Goal: Task Accomplishment & Management: Manage account settings

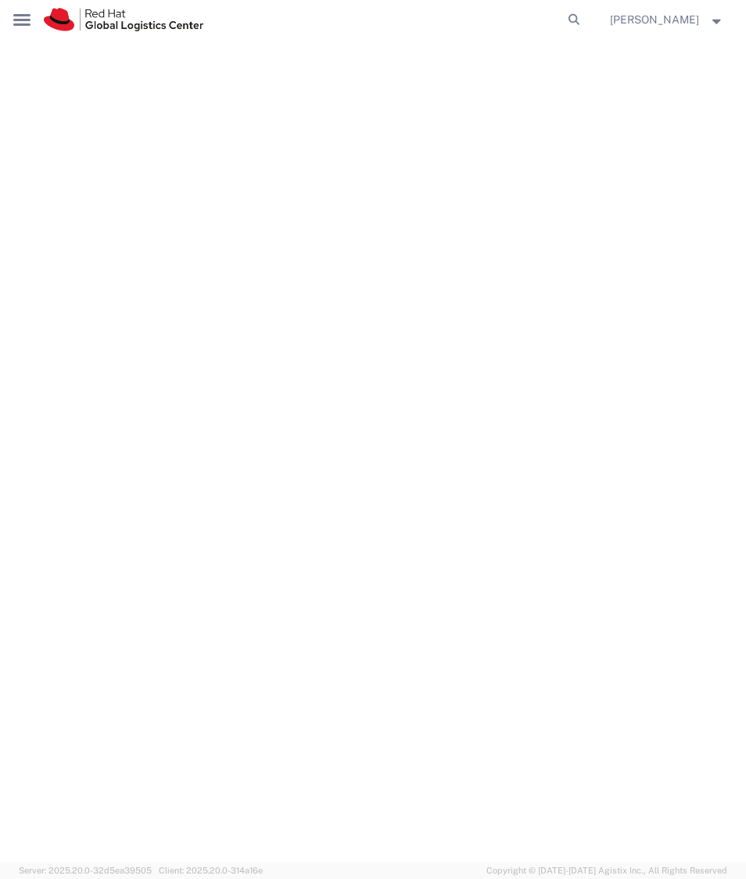
select select "YRPK"
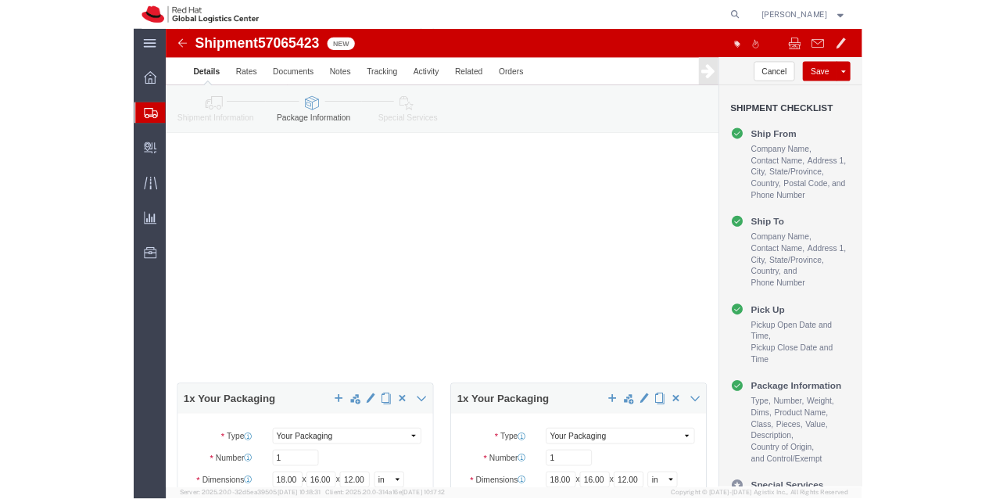
scroll to position [1294, 0]
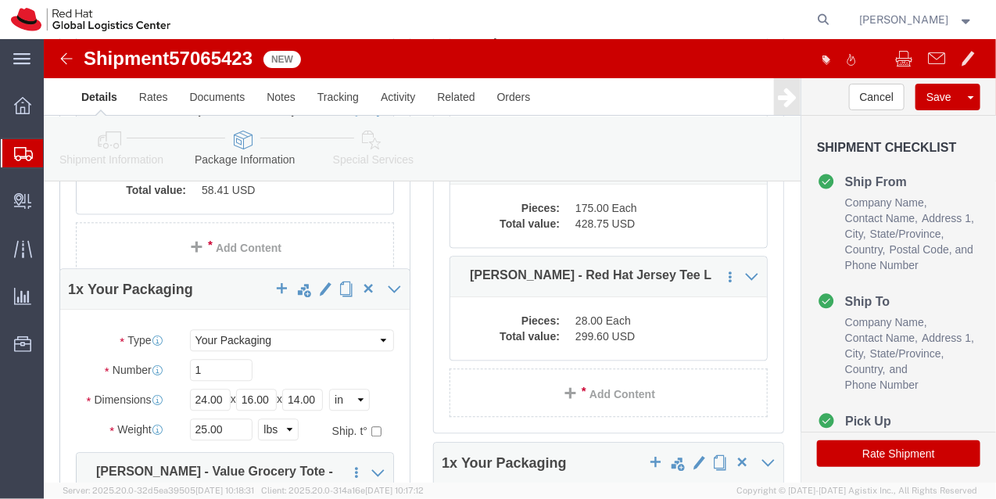
click at [0, 0] on span "Create Shipment" at bounding box center [0, 0] width 0 height 0
click button "Save"
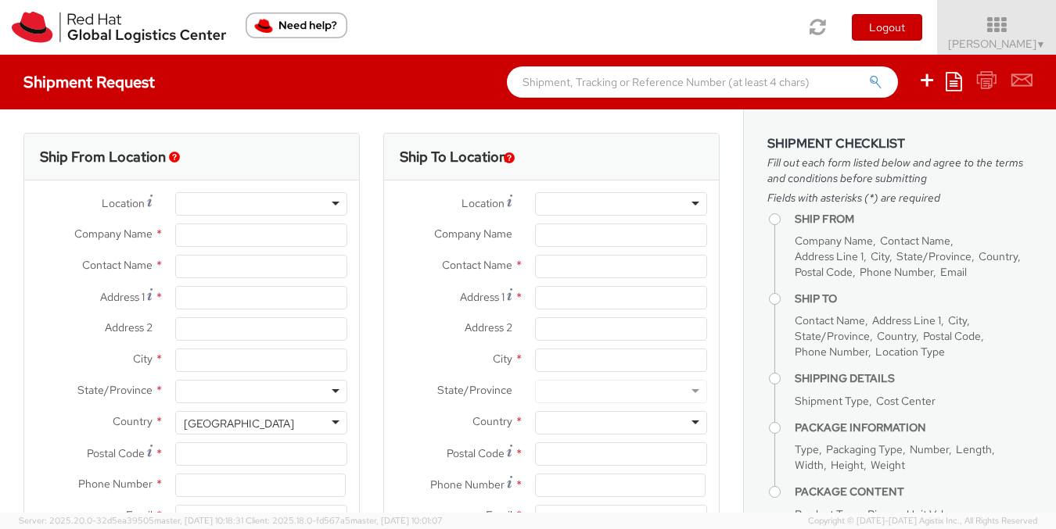
select select
click at [967, 37] on span "Soojung Mansberger ▼" at bounding box center [997, 44] width 98 height 14
select select "901"
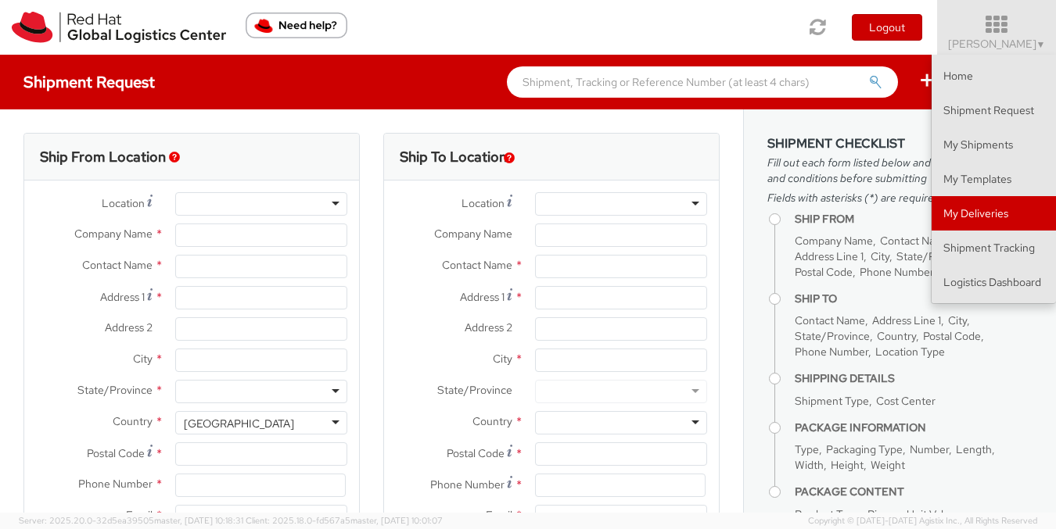
type input "Red Hat, Inc."
type input "[PERSON_NAME]"
type input "100 East Davie Street"
type input "RALEIGH"
type input "27601"
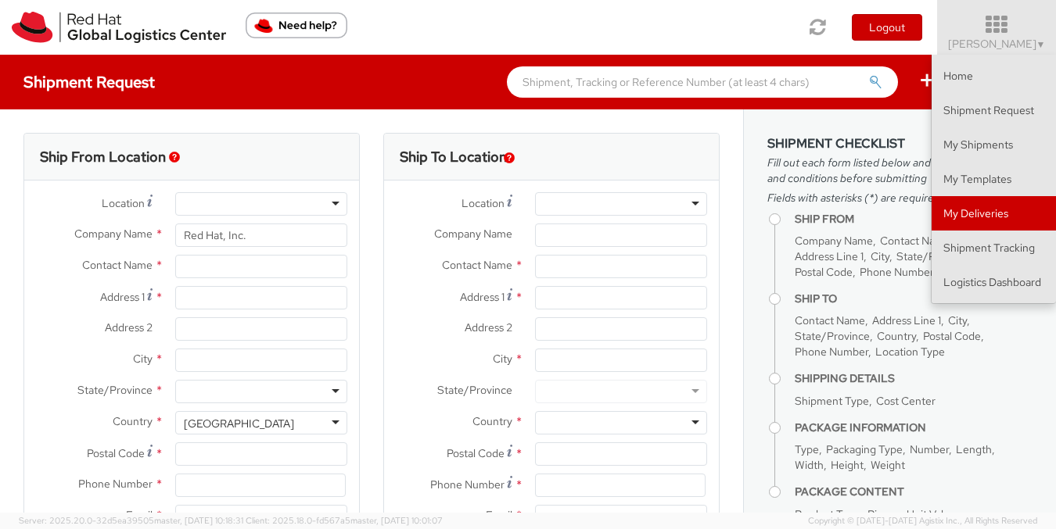
type input "919-754-4950"
type input "solee@redhat.com"
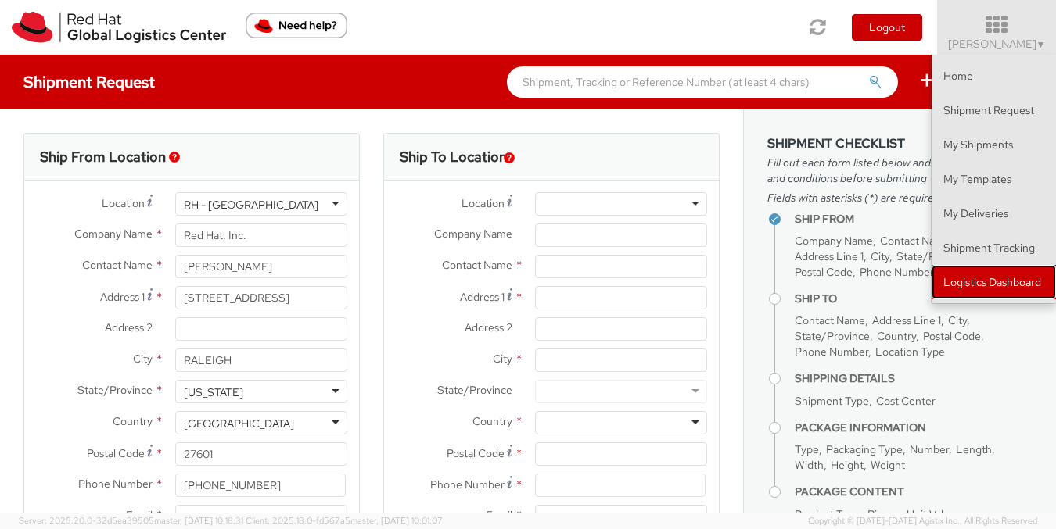
click at [958, 286] on link "Logistics Dashboard" at bounding box center [993, 282] width 124 height 34
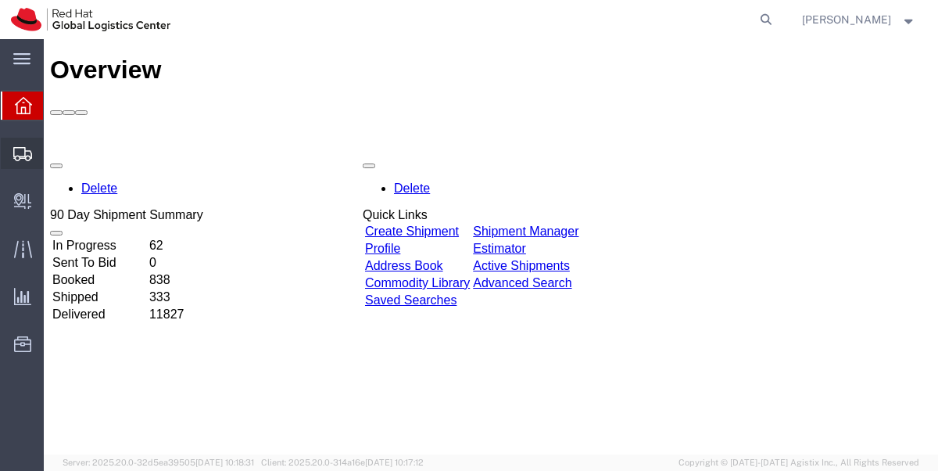
click at [0, 0] on span "Shipment Manager" at bounding box center [0, 0] width 0 height 0
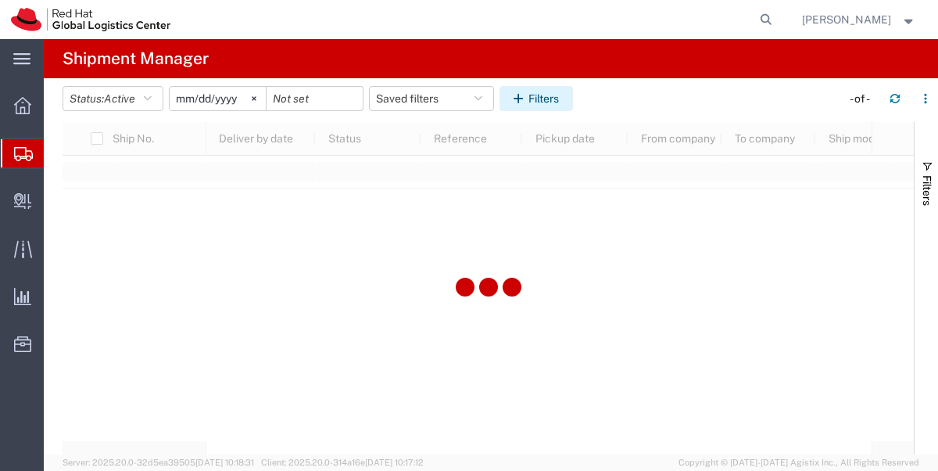
click at [543, 102] on button "Filters" at bounding box center [537, 98] width 74 height 25
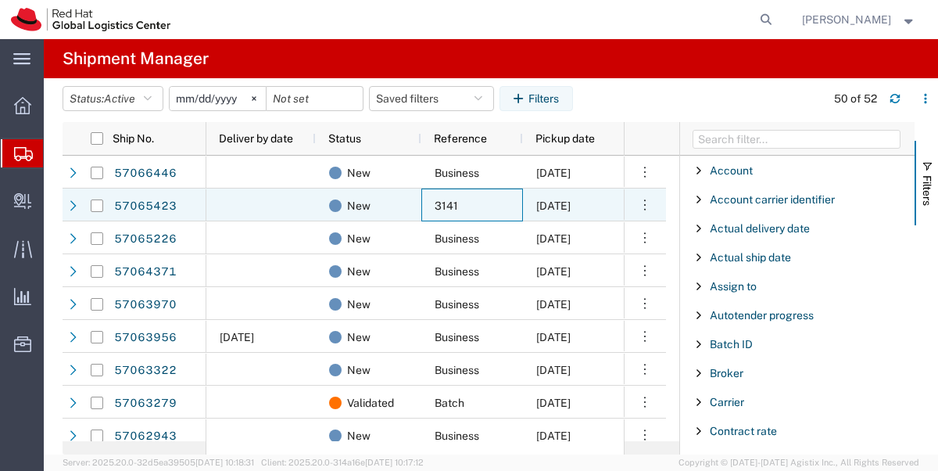
click at [491, 205] on div "3141" at bounding box center [473, 204] width 102 height 33
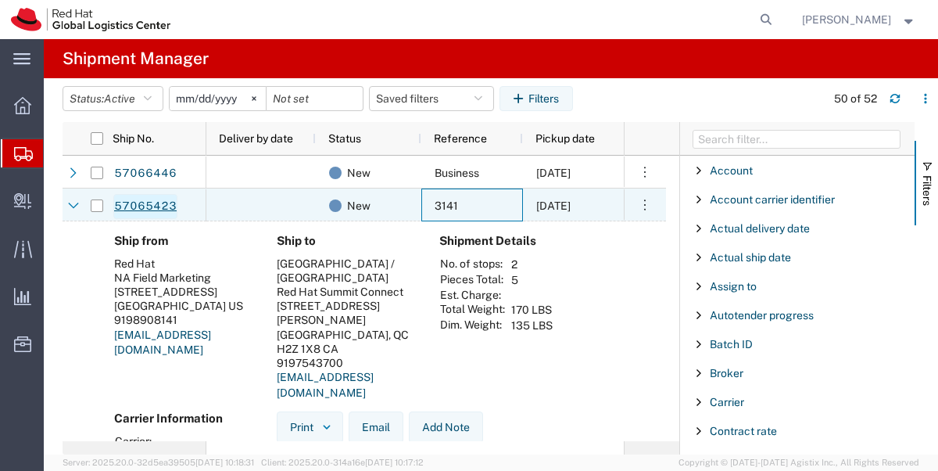
click at [163, 209] on link "57065423" at bounding box center [145, 206] width 64 height 25
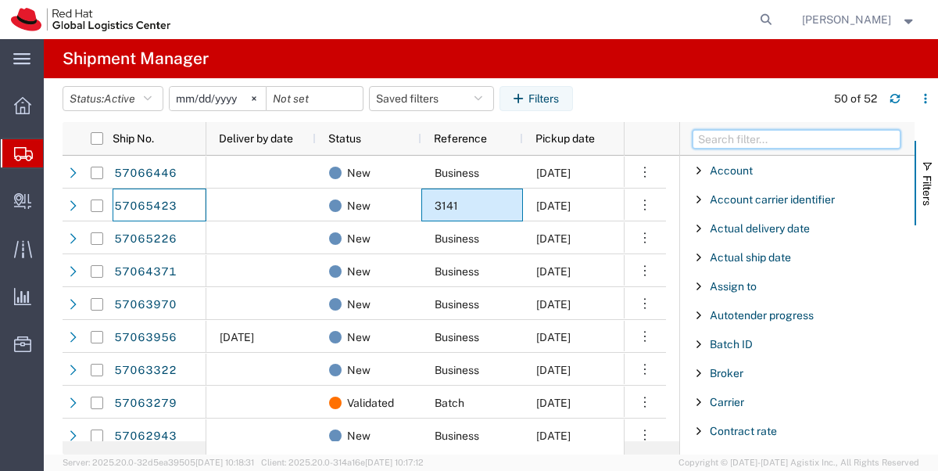
click at [731, 145] on input "Filter Columns Input" at bounding box center [797, 139] width 208 height 19
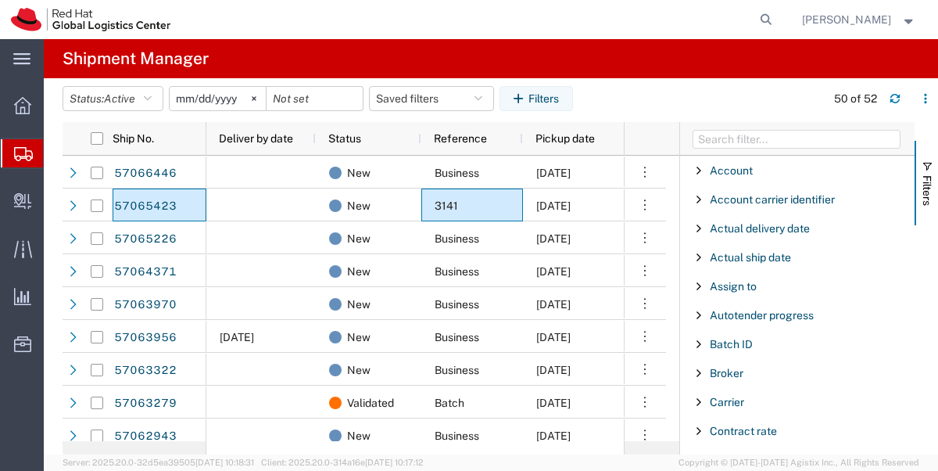
click at [0, 0] on span "Create Shipment" at bounding box center [0, 0] width 0 height 0
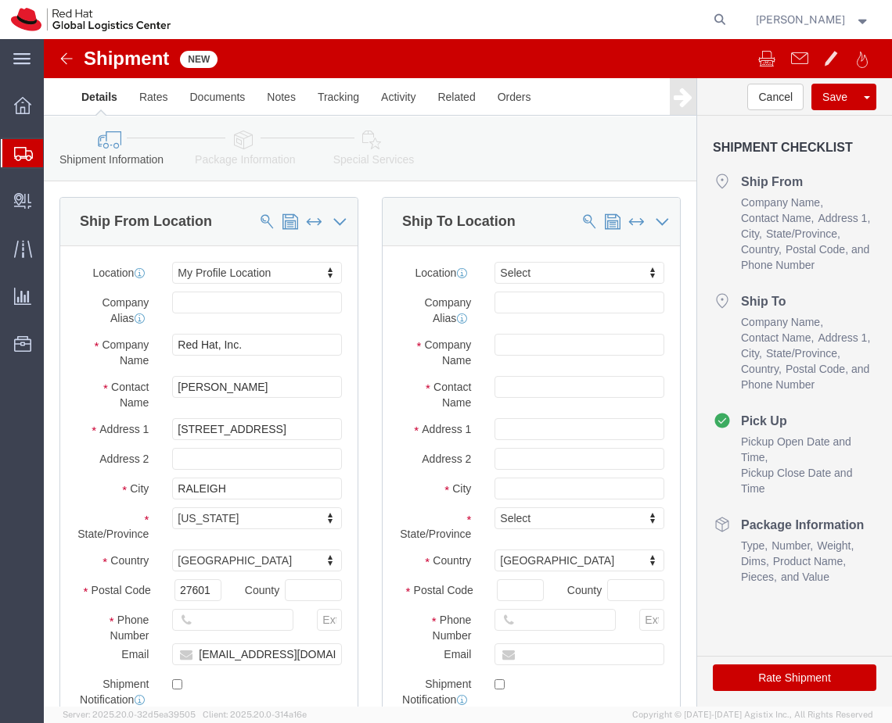
select select
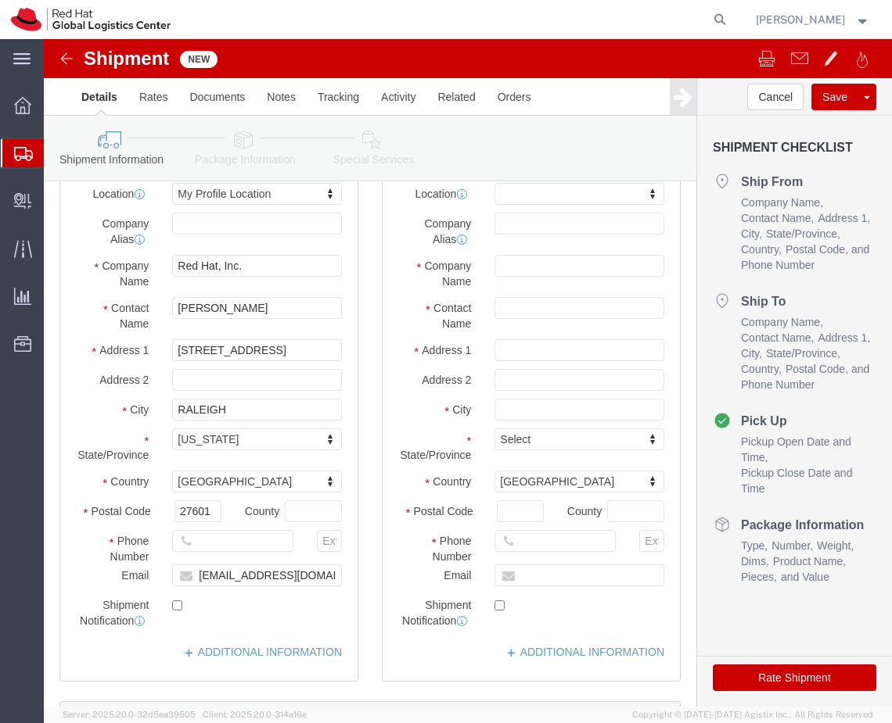
scroll to position [78, 0]
click input "[PERSON_NAME]"
type input "Katie Hehir"
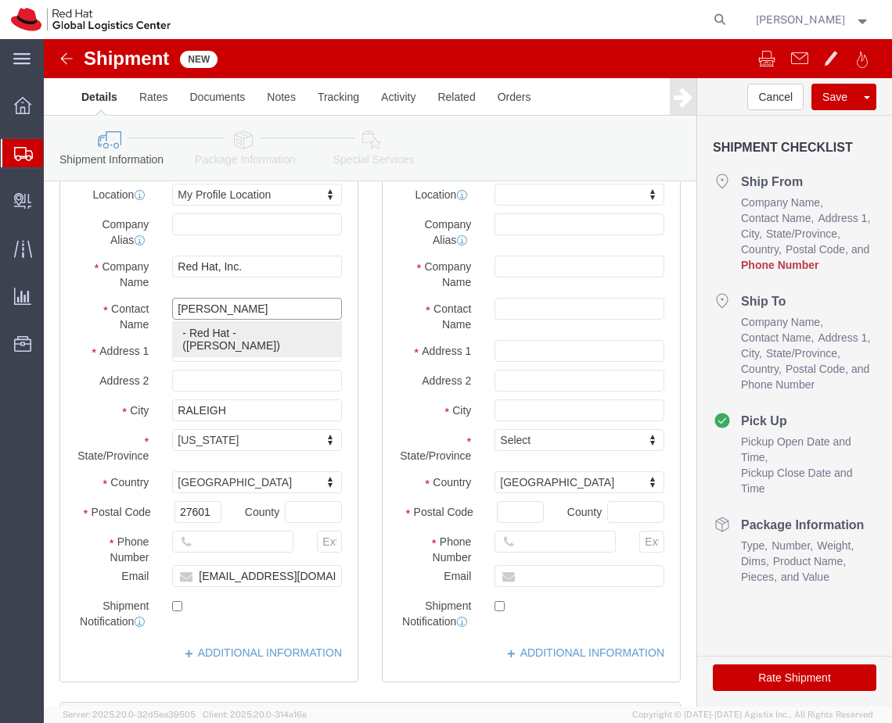
click p "- Red Hat - (Katie Hehir)"
select select
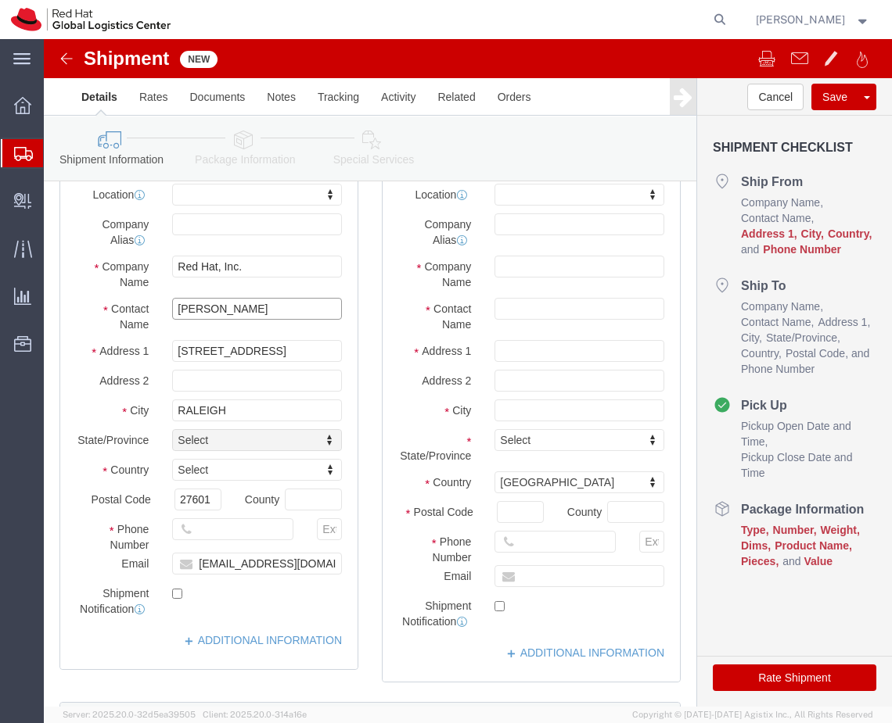
type input "Katie Hehir"
click input "100 East Davie Street"
type input "9 Dry Saw Mill road"
type input "Manorville"
type input "u"
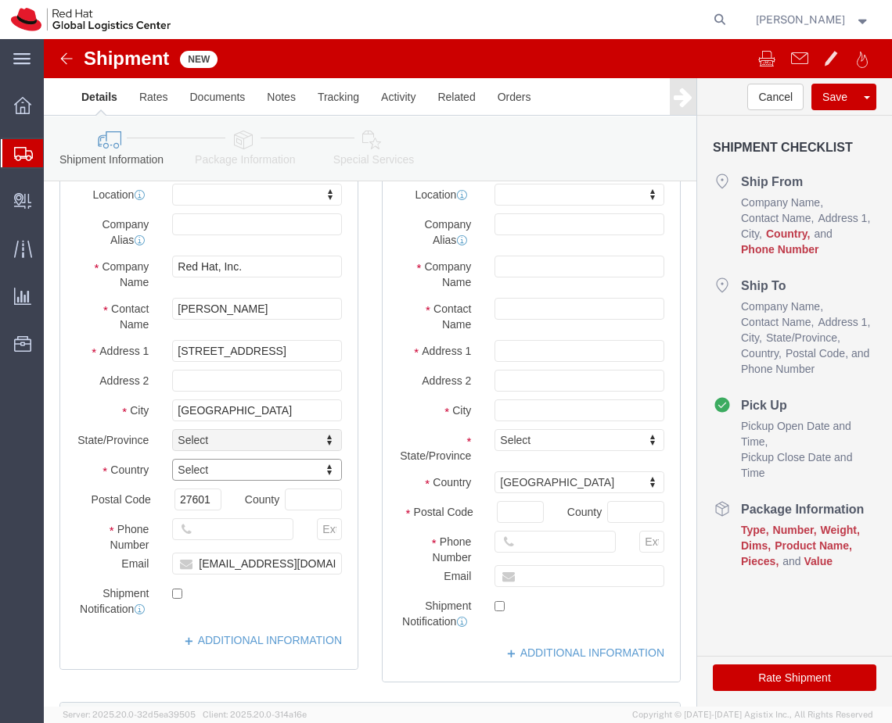
type input "u"
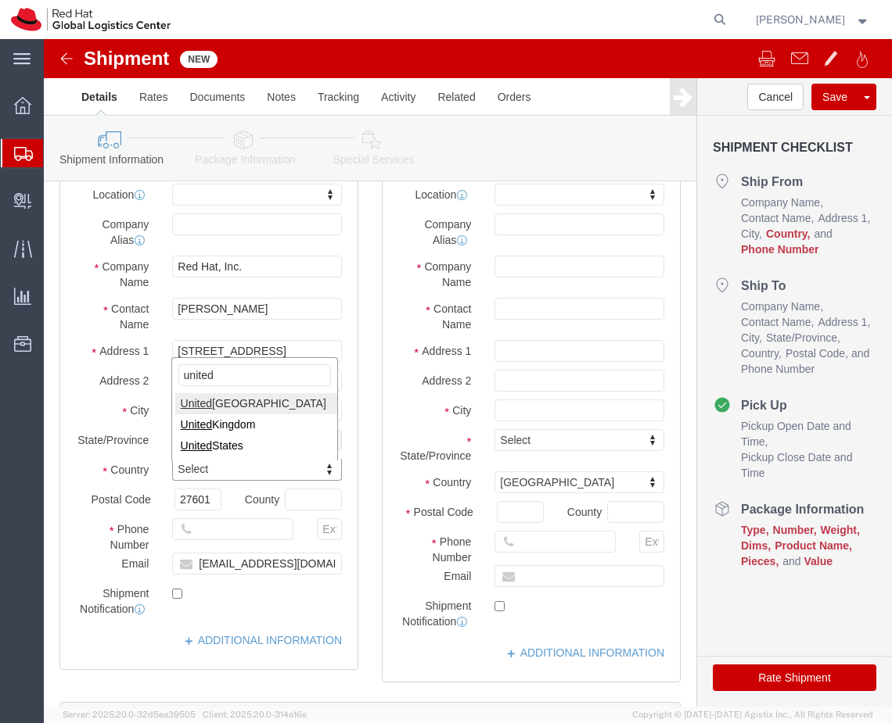
type input "united s"
select select
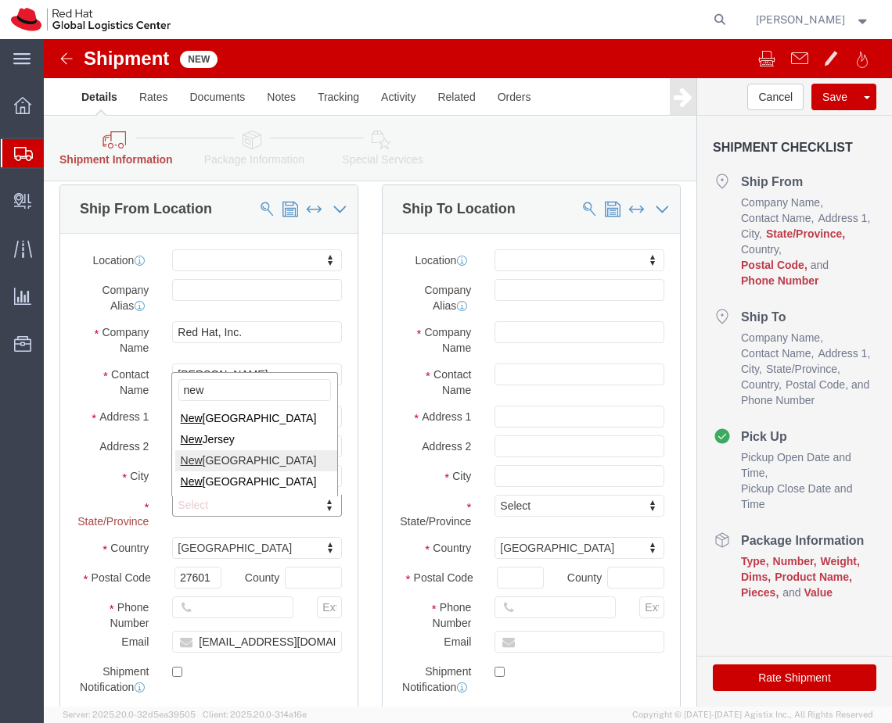
type input "new"
drag, startPoint x: 178, startPoint y: 432, endPoint x: 171, endPoint y: 441, distance: 11.7
select select "NY"
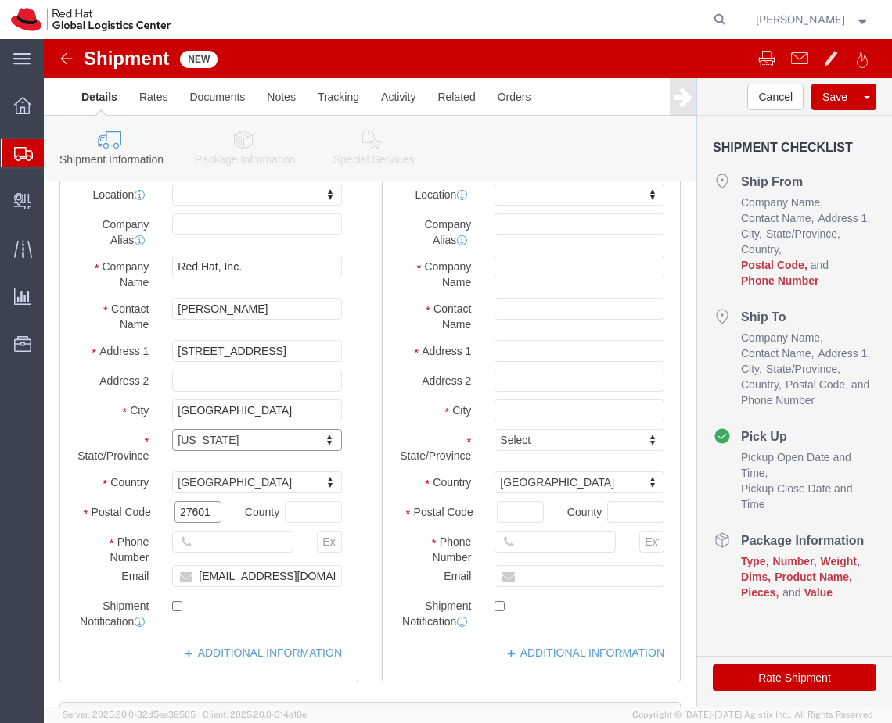
click input "27601"
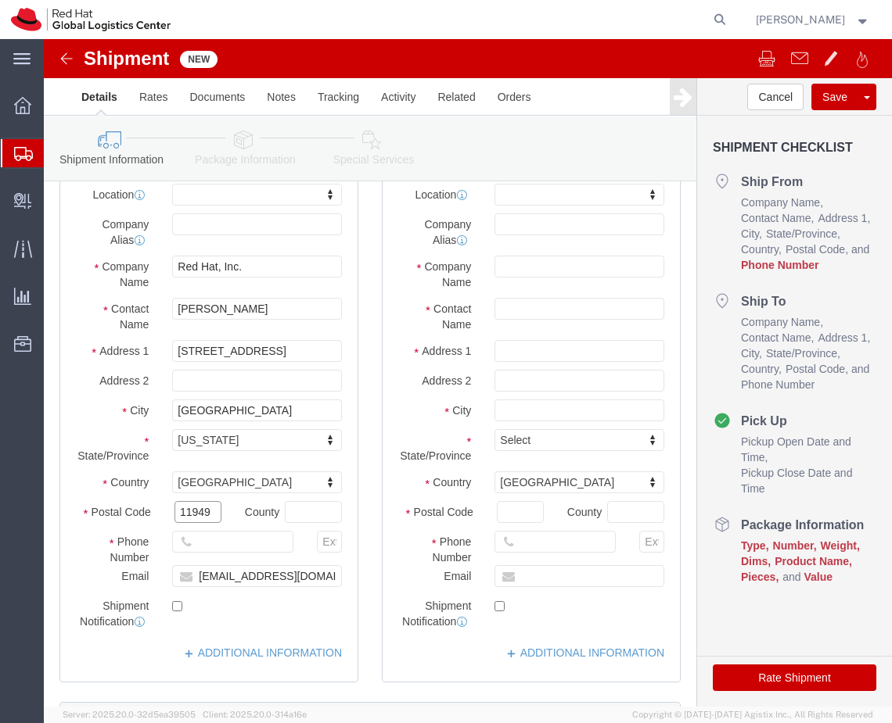
type input "11949"
click input "text"
type input "6266325371"
click input "text"
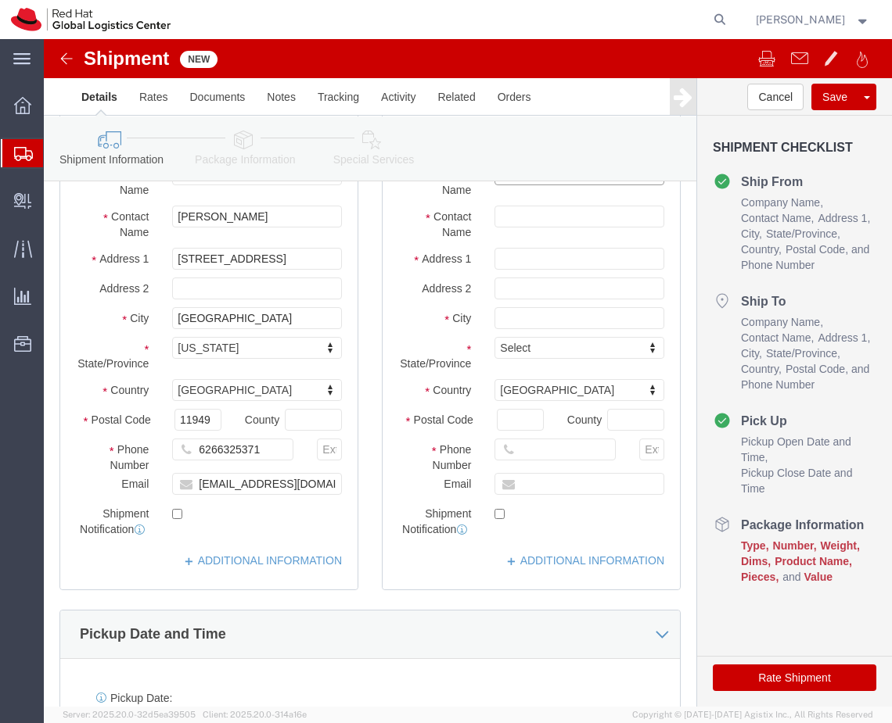
scroll to position [130, 0]
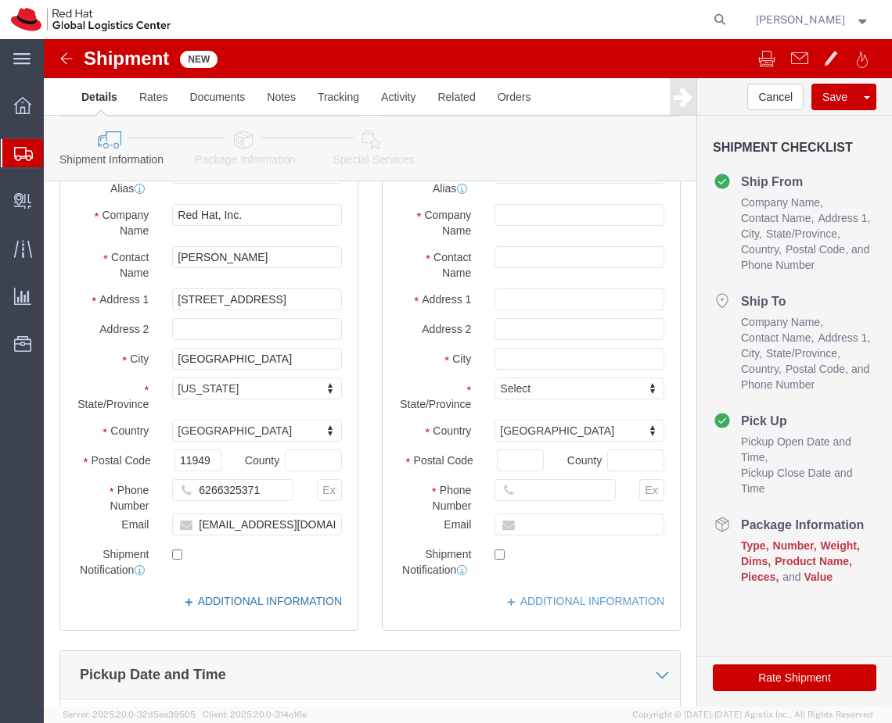
click link "ADDITIONAL INFORMATION"
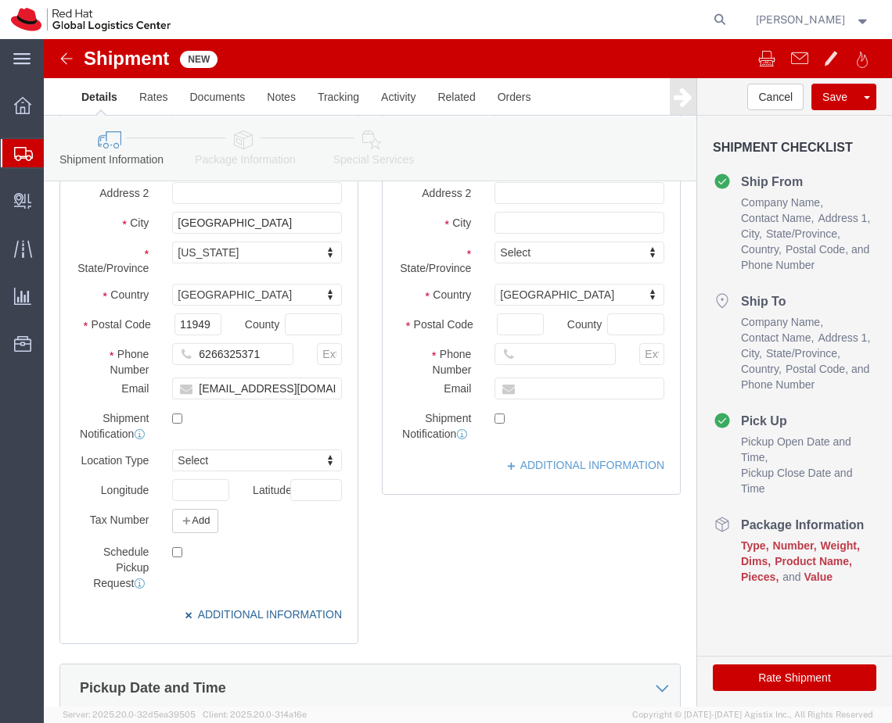
scroll to position [267, 0]
click div "Location My Profile Location RH - Amsterdam - MSO RH - Amsterdam Data Center RH…"
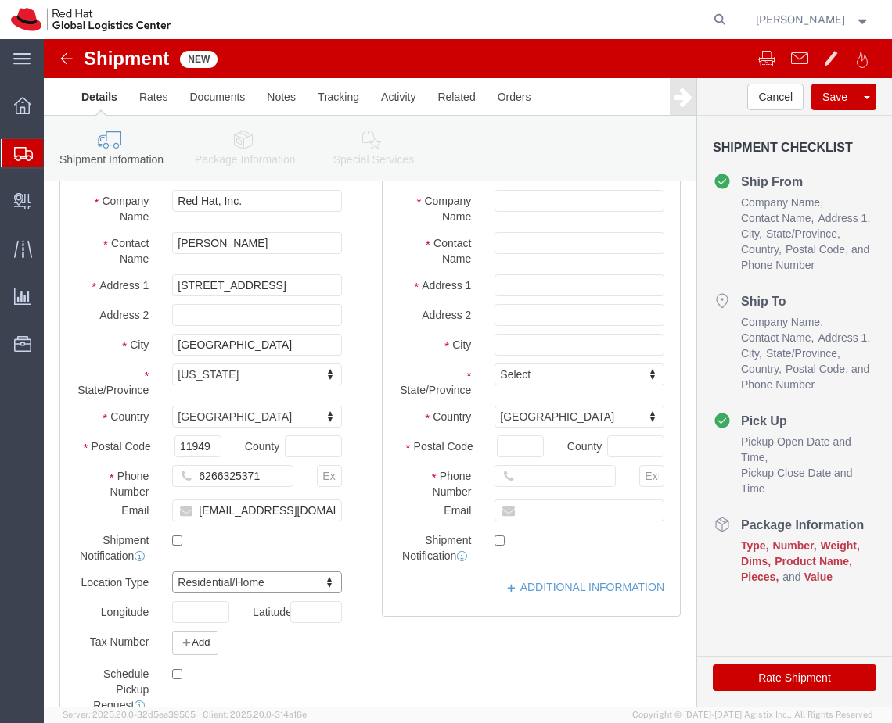
scroll to position [100, 0]
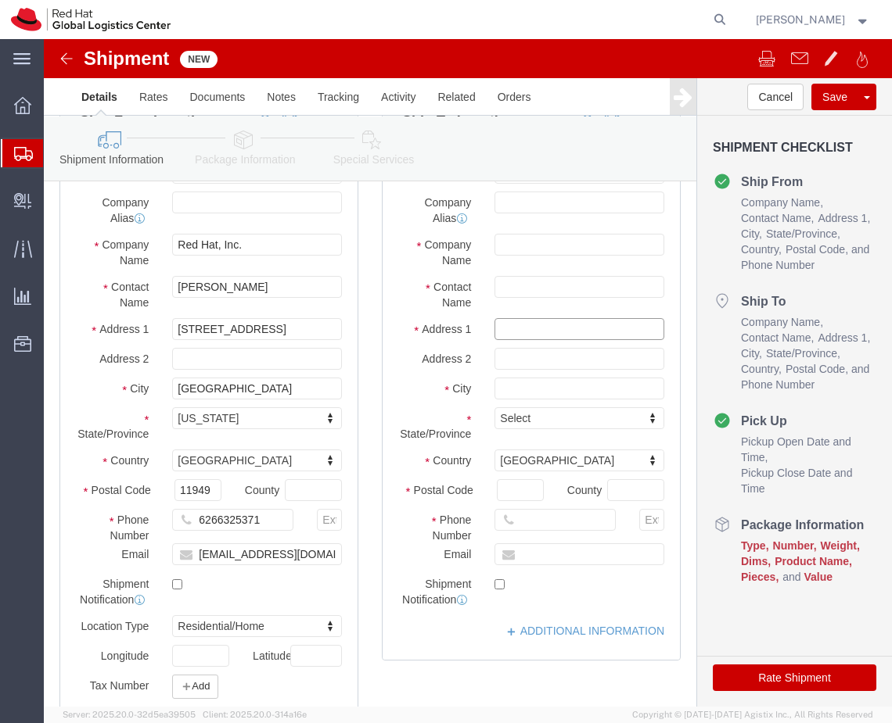
click input "text"
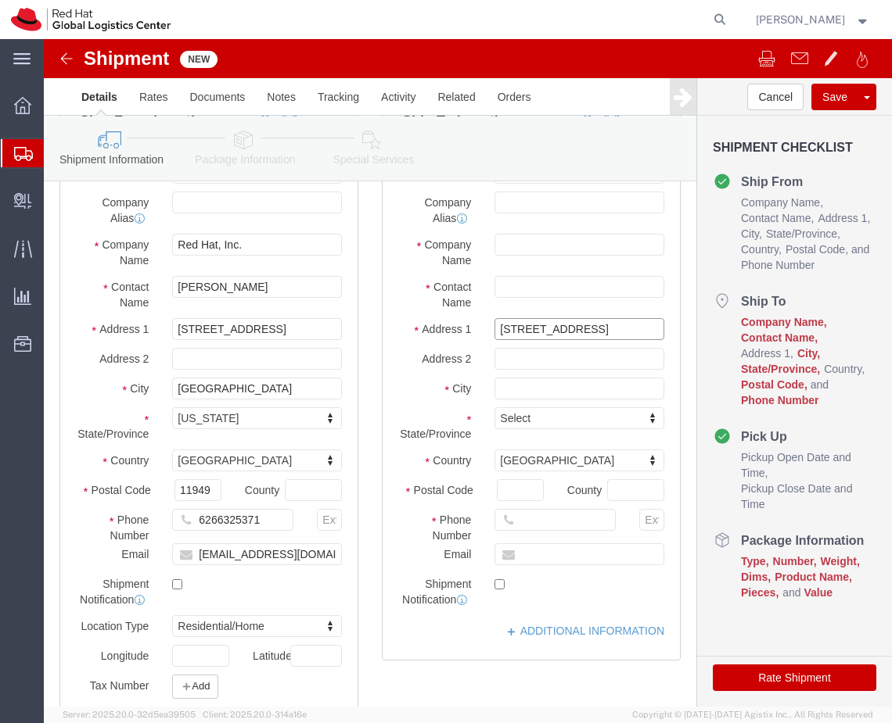
type input "100 E Davie Street"
click input "text"
type input "GSCM Fulfillment - PROGRAMs"
click input "text"
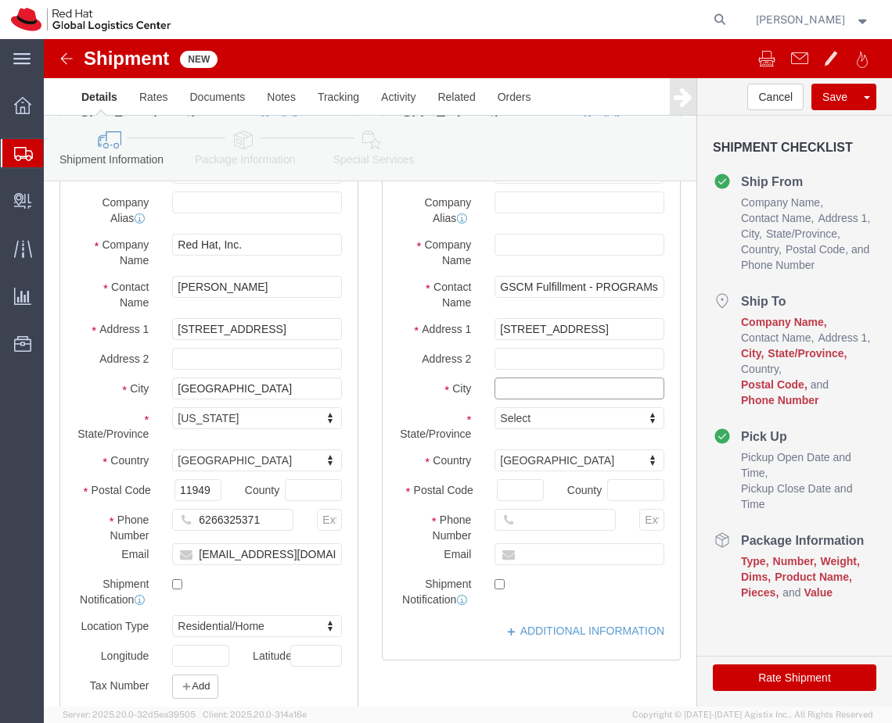
scroll to position [0, 0]
type input "[GEOGRAPHIC_DATA]"
click div
click input "Postal Code"
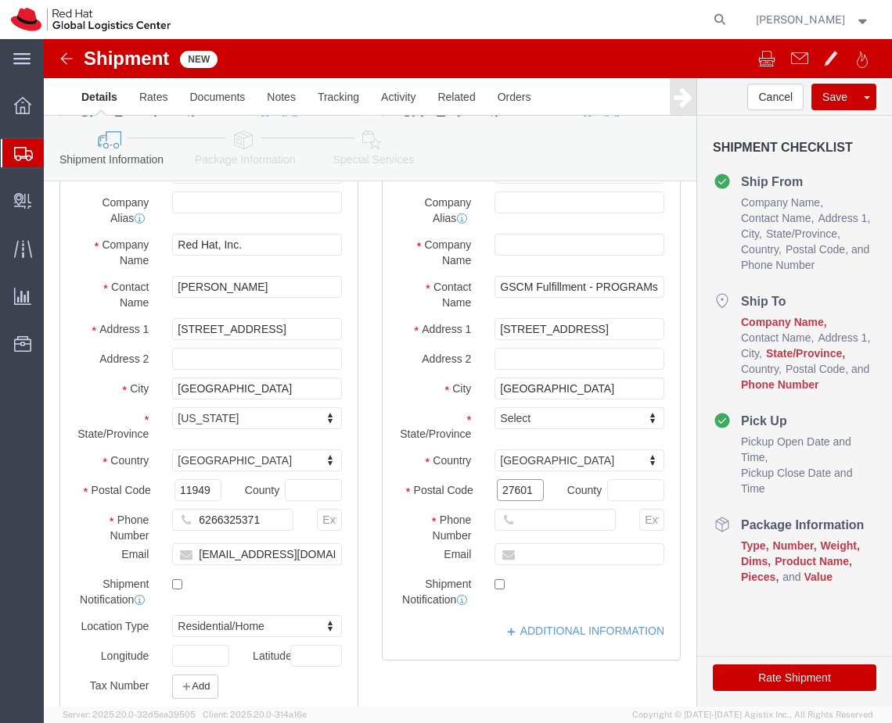
type input "27601"
type input "6266325371"
type input "s"
type input "americasfulfillment@redhat.com"
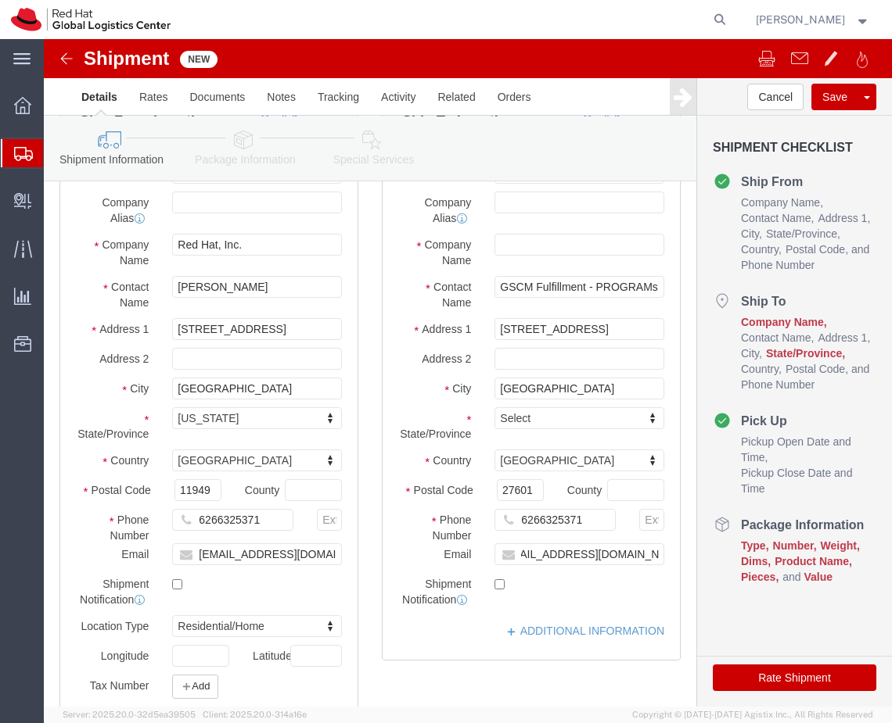
click label
click input "checkbox"
checkbox input "false"
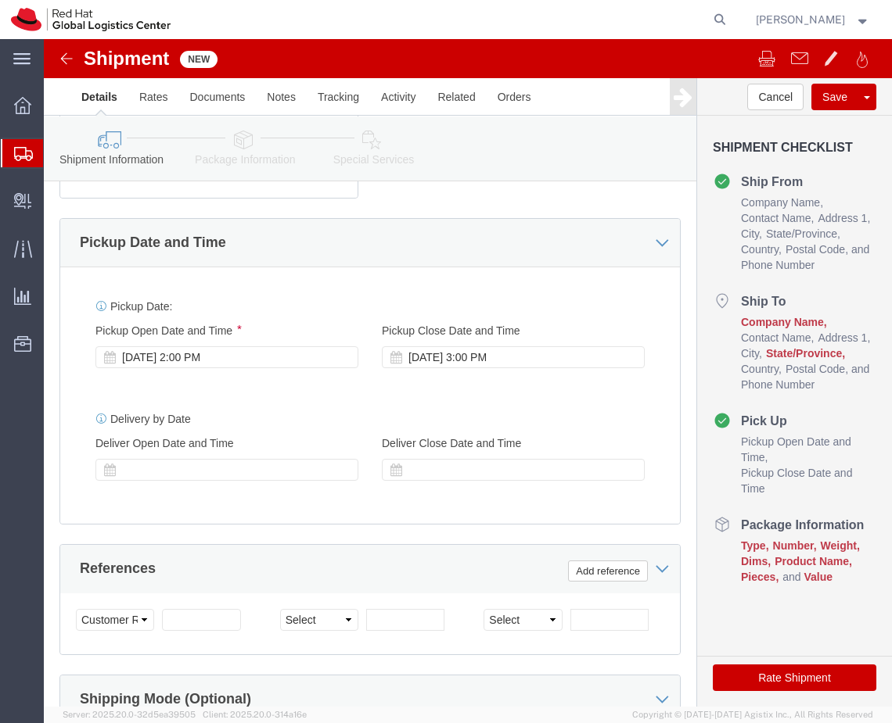
scroll to position [733, 0]
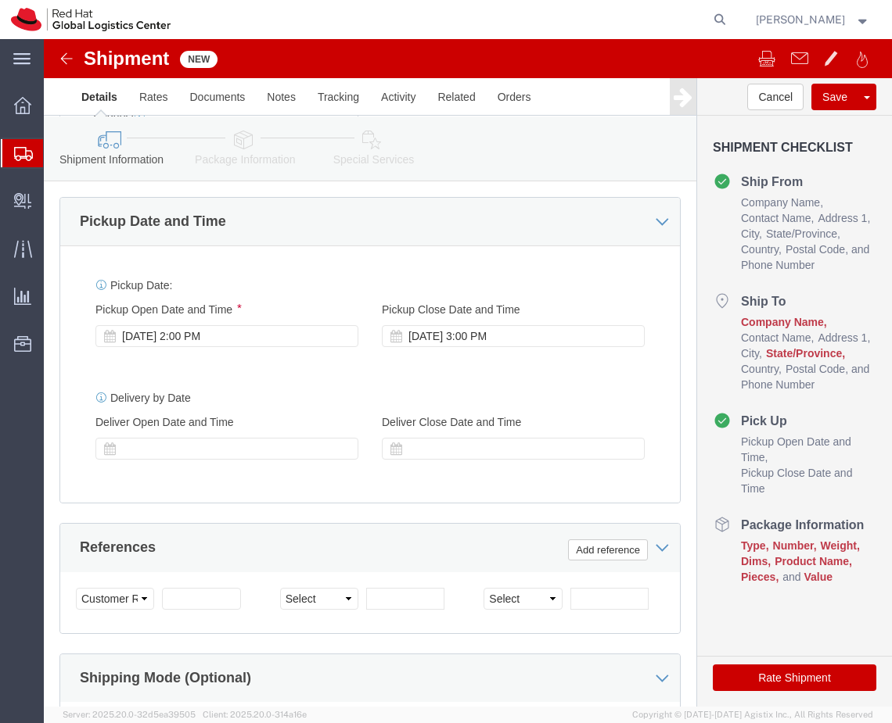
click icon
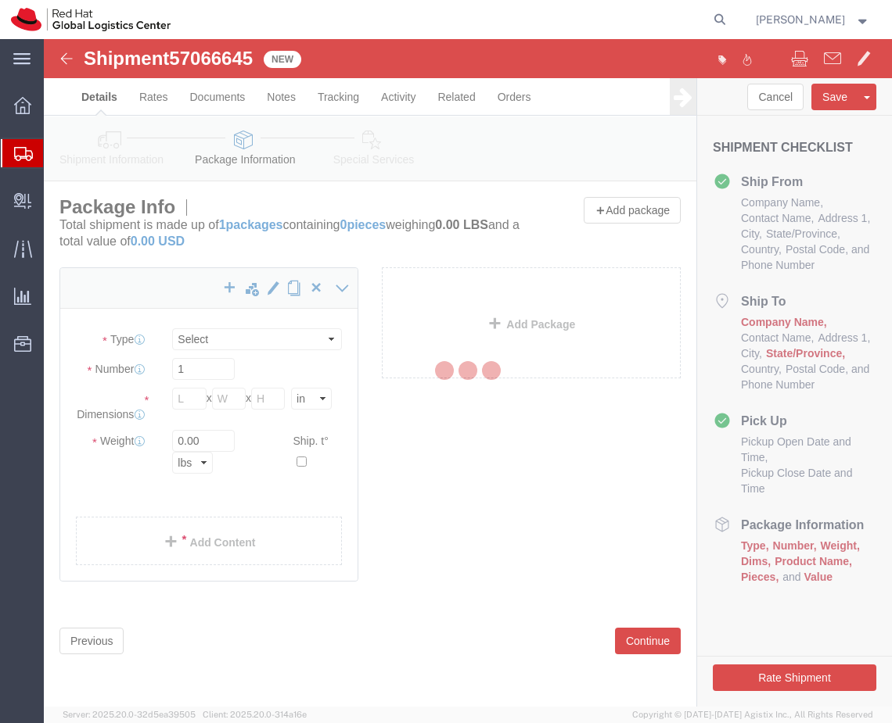
select select
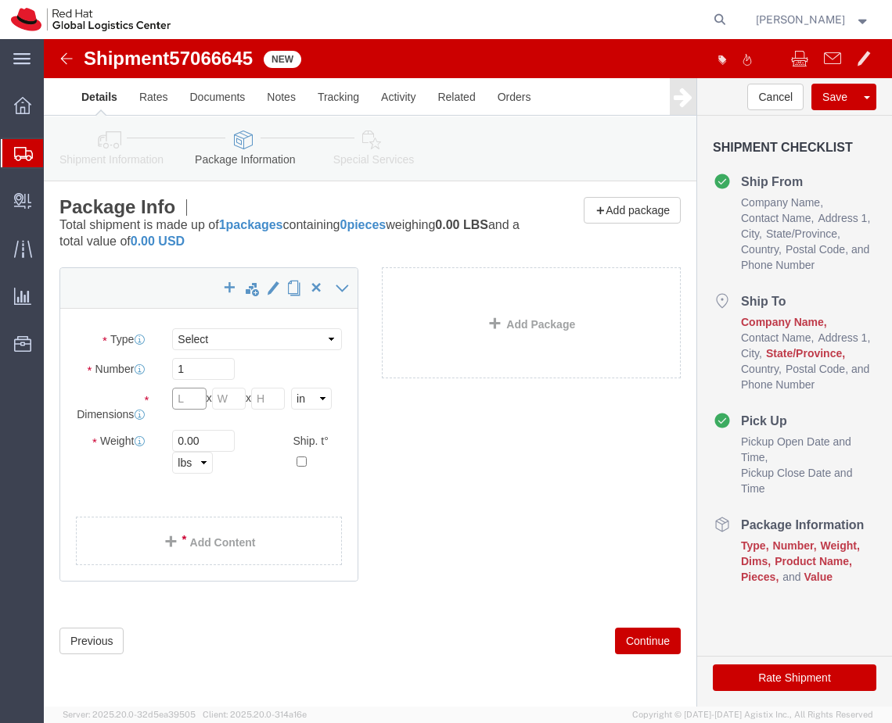
click input "text"
type input "13"
type input "11"
type input "10"
click input "0.00"
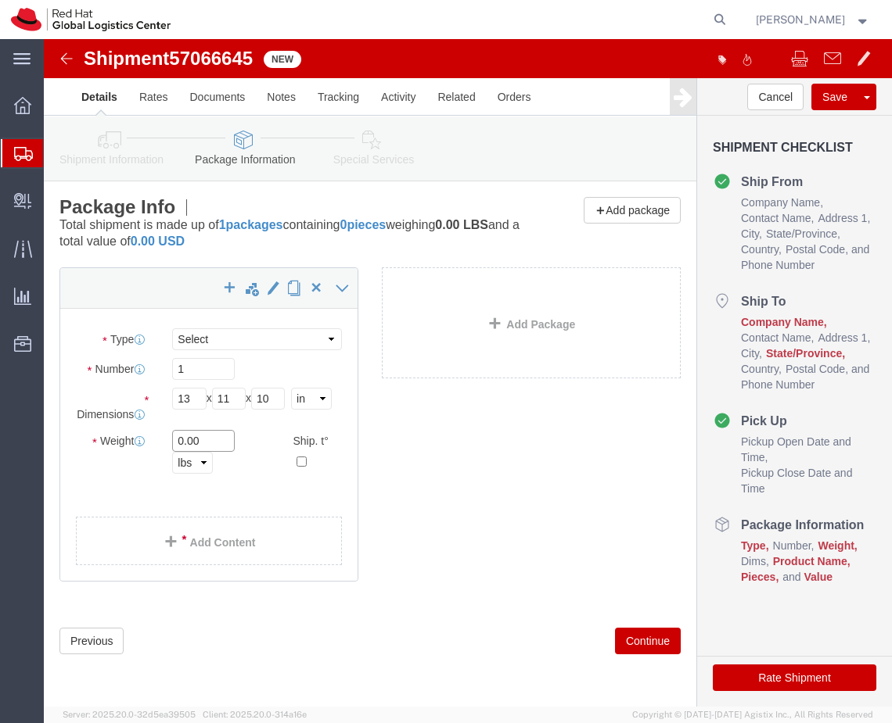
click input "0.00"
type input "10"
click select "Select Case(s) Crate(s) Envelope Large Box Medium Box PAK Skid(s) Small Box Sma…"
select select "YRPK"
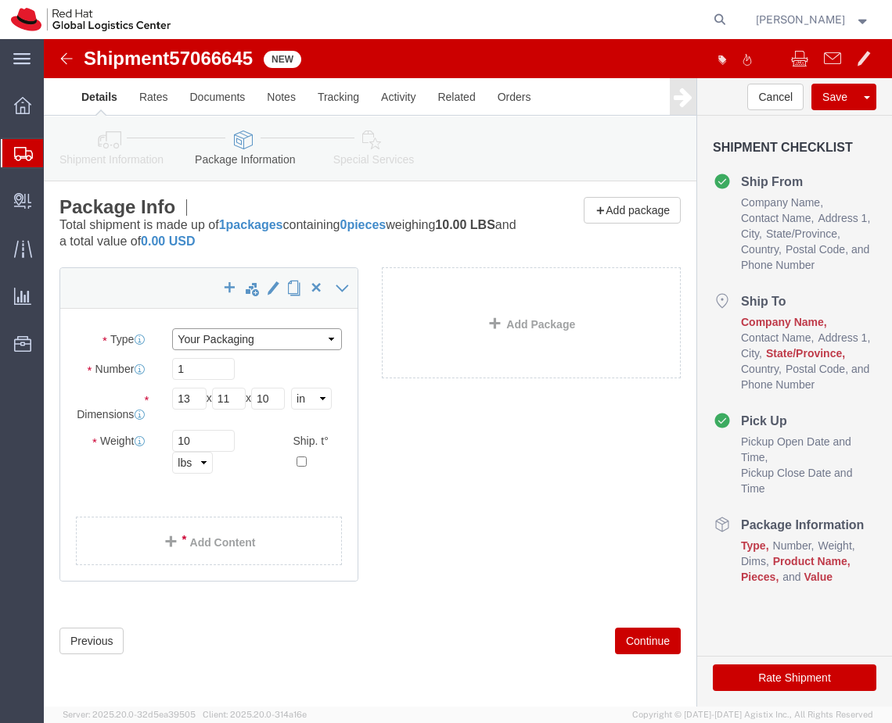
click select "Select Case(s) Crate(s) Envelope Large Box Medium Box PAK Skid(s) Small Box Sma…"
click link "Add Content"
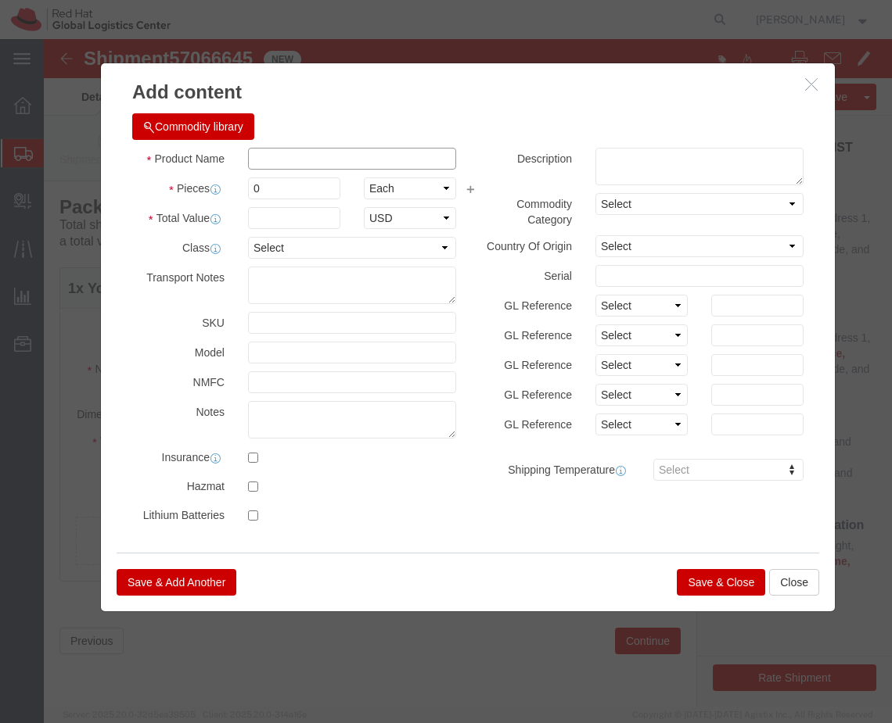
click input "text"
type input "Printer"
type input "1"
type input "50"
click button "Save & Close"
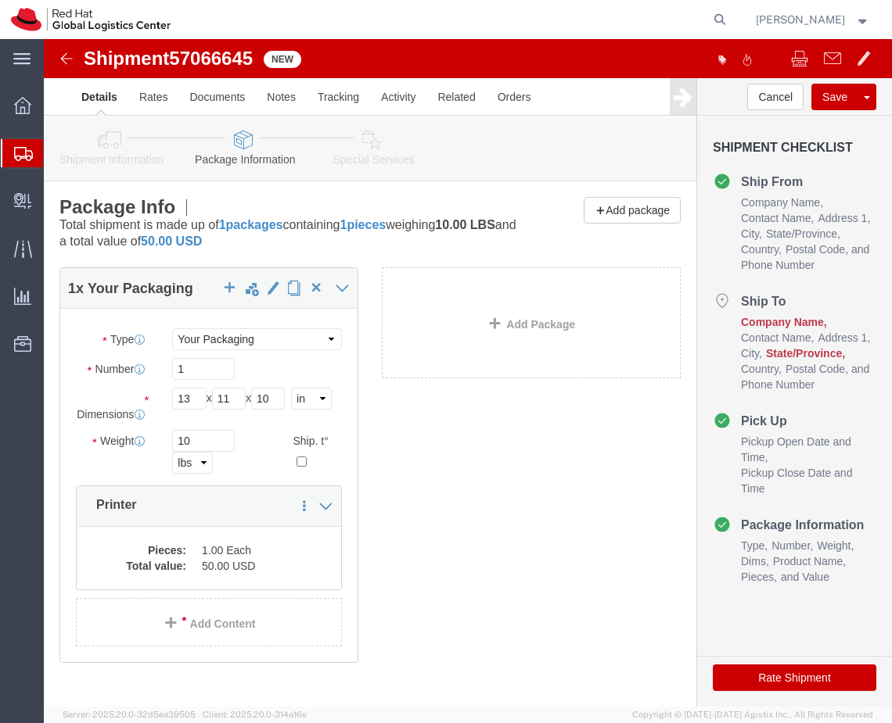
click link "Shipment Information"
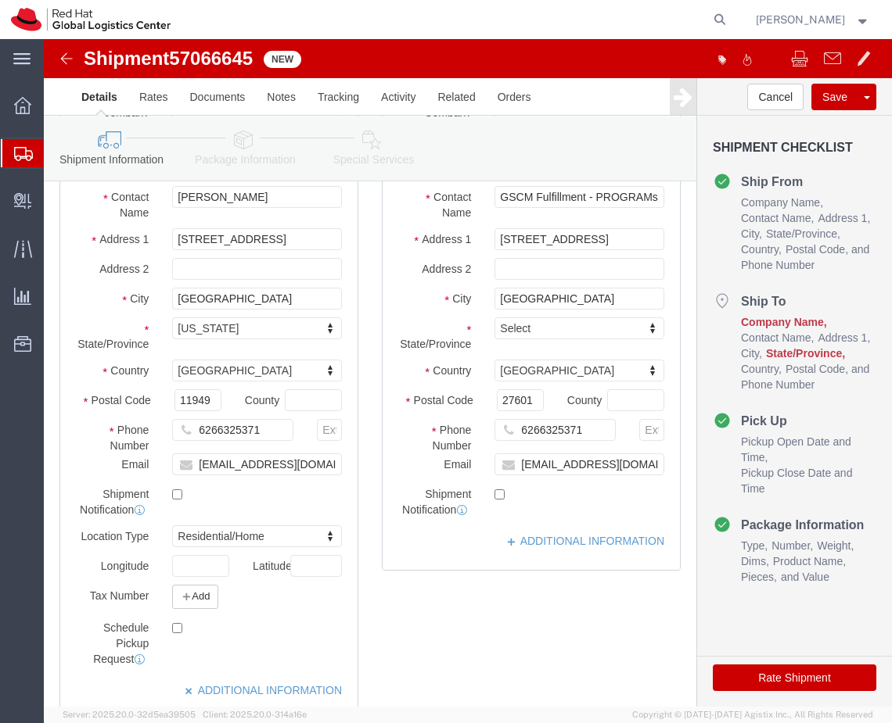
scroll to position [196, 0]
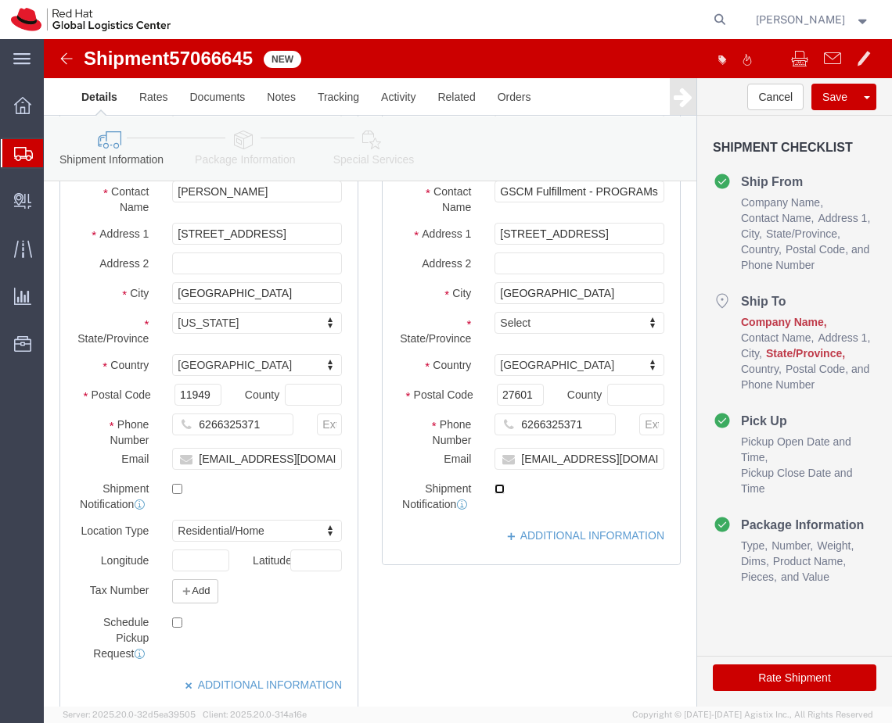
click input "checkbox"
checkbox input "true"
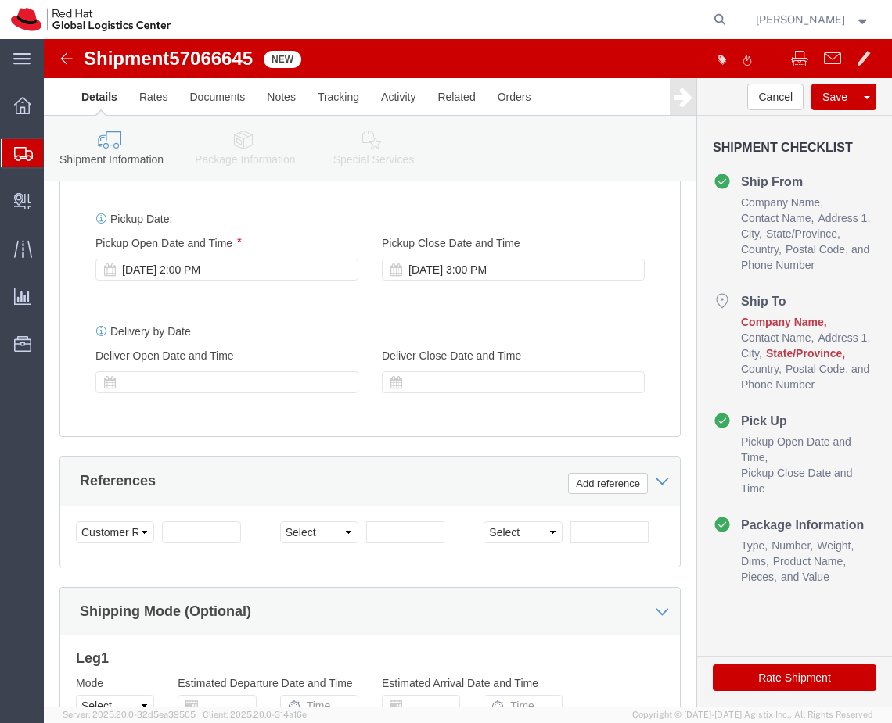
scroll to position [800, 0]
click icon
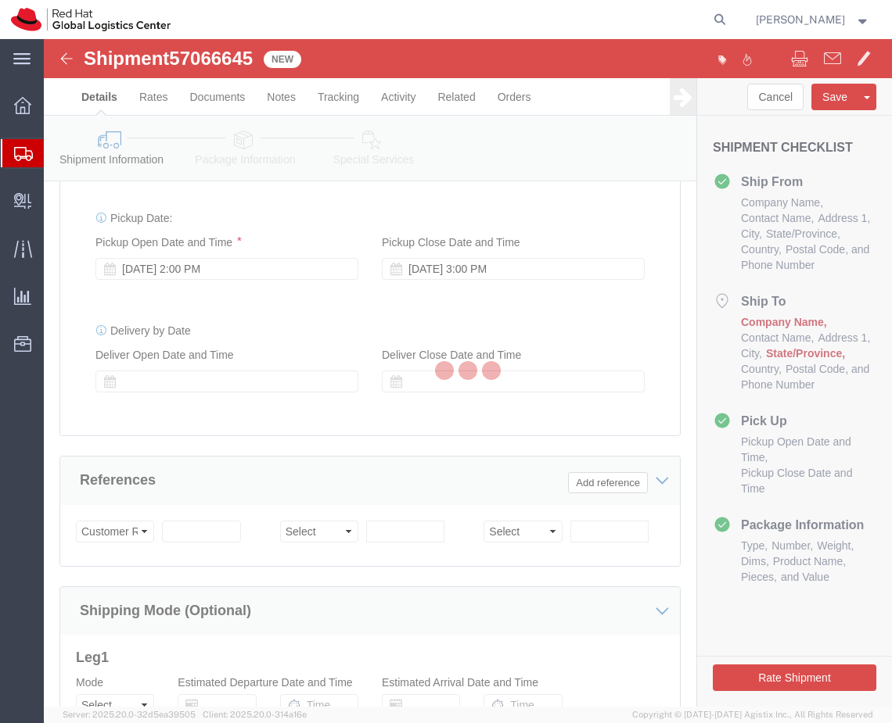
select select
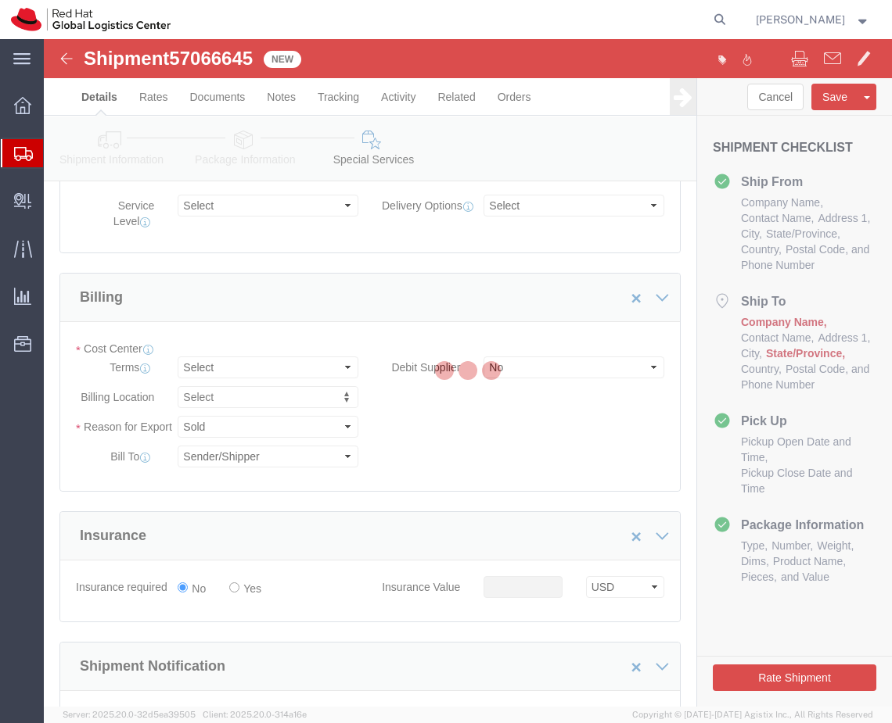
select select "COSTCENTER"
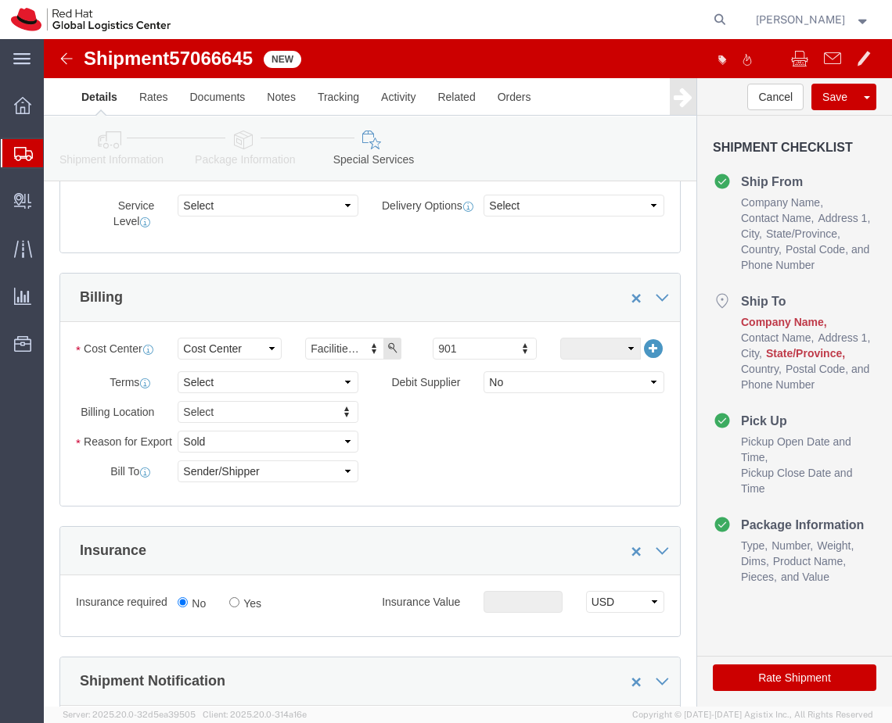
click icon
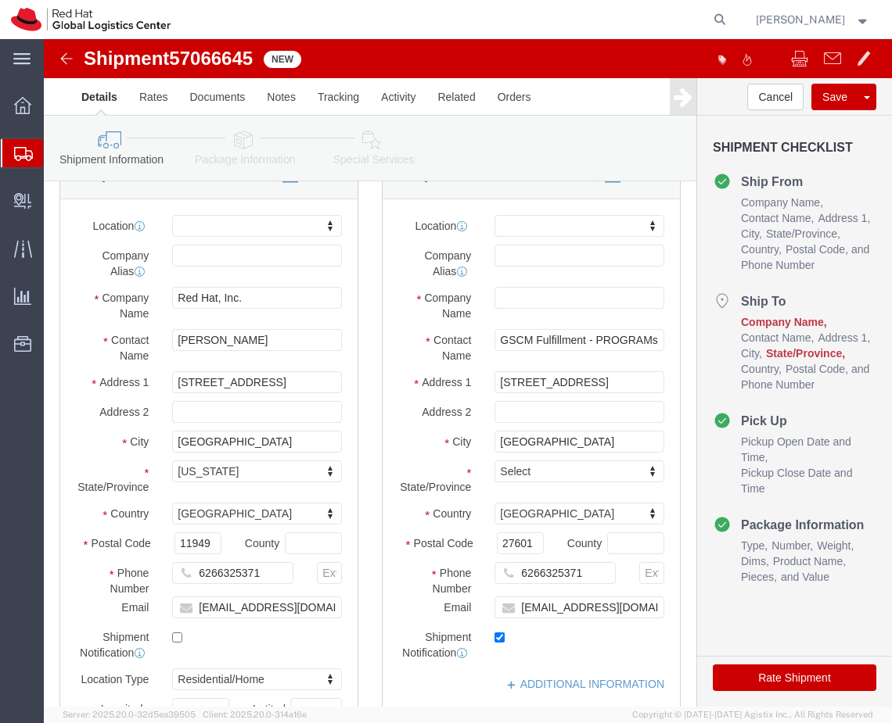
scroll to position [45, 0]
click input "text"
type input "Red Hat"
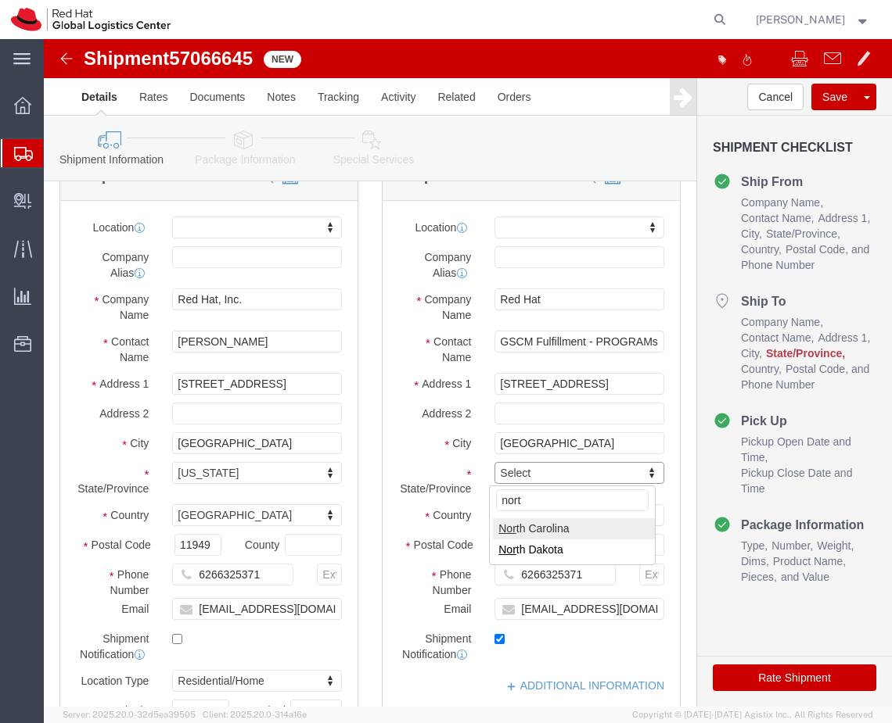
type input "north"
click button "Rate Shipment"
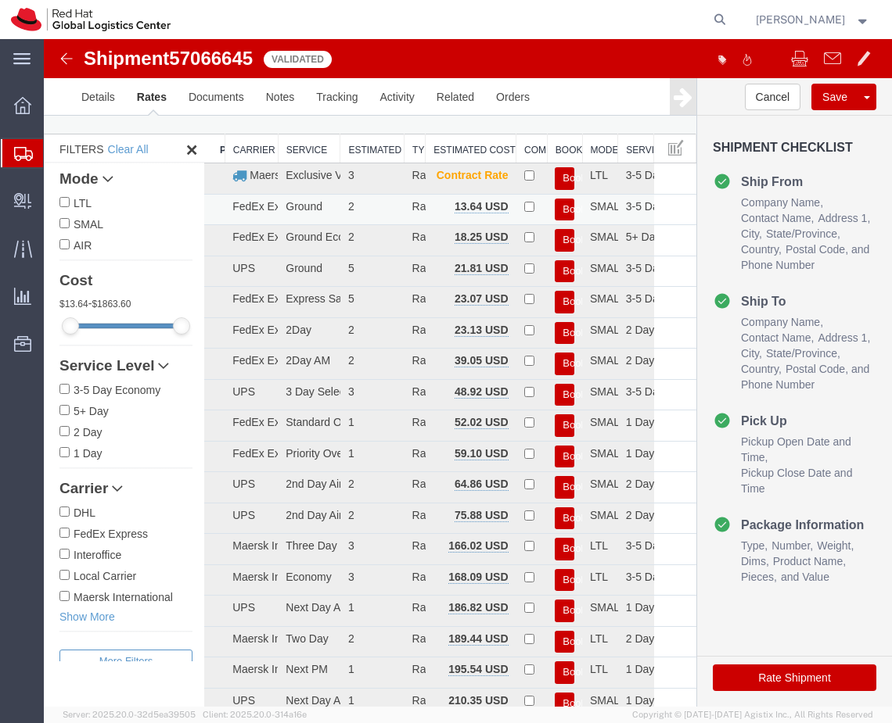
click at [557, 213] on button "Book" at bounding box center [564, 210] width 20 height 23
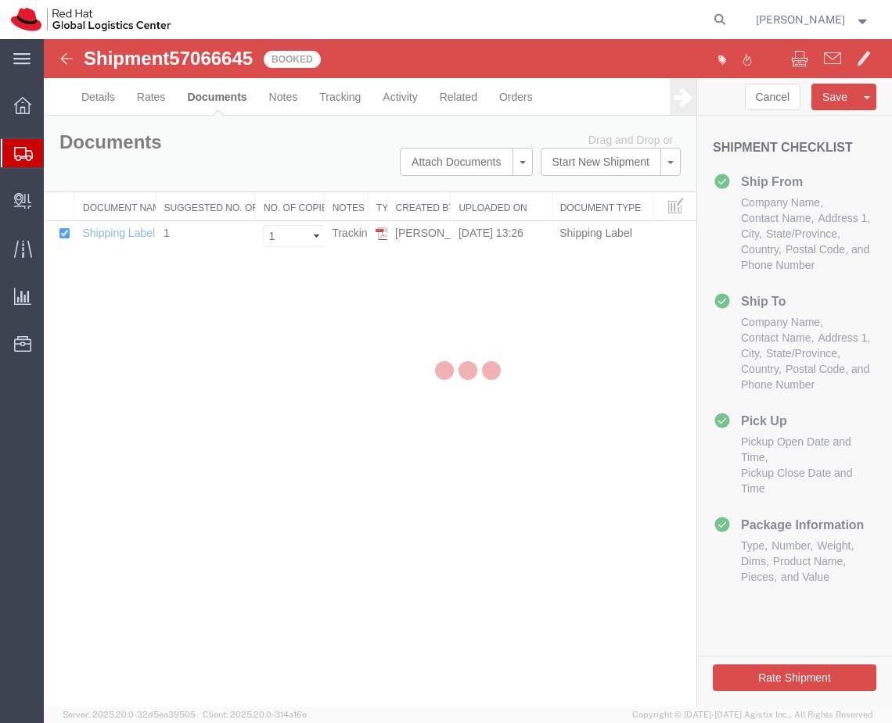
scroll to position [0, 0]
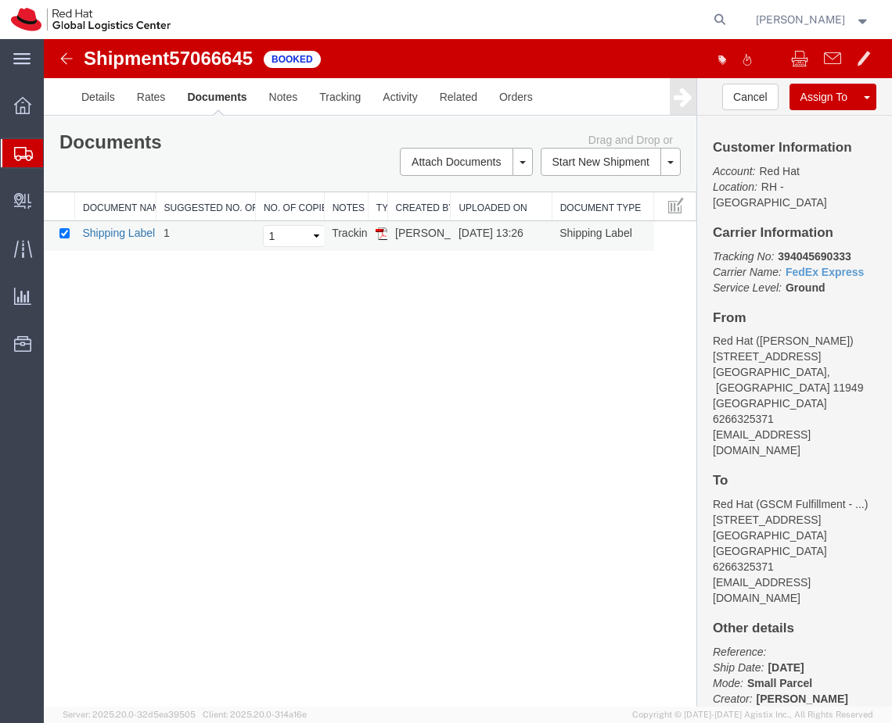
click at [127, 229] on link "Shipping Label Thermal" at bounding box center [140, 233] width 116 height 13
click at [285, 361] on div "Shipment 57066645 1 of 1 Booked Details Rates Documents Notes Tracking Activity…" at bounding box center [468, 373] width 848 height 668
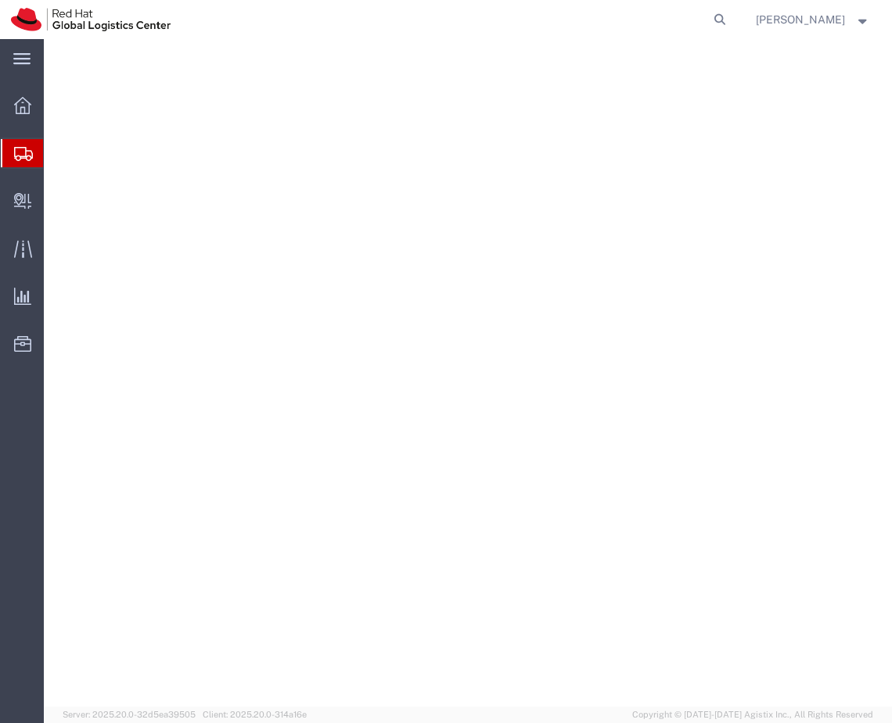
select select
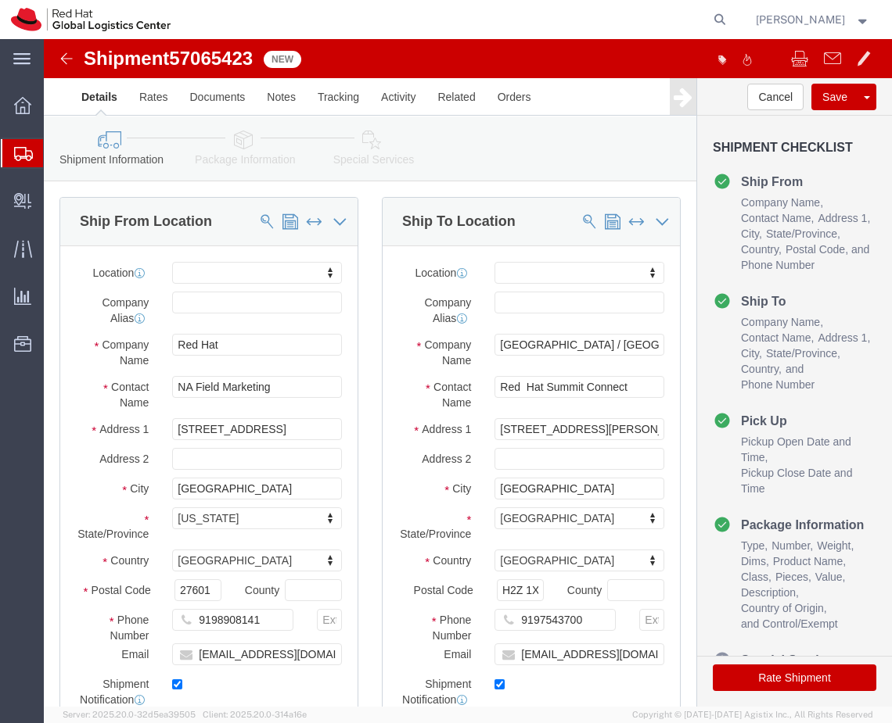
scroll to position [82, 0]
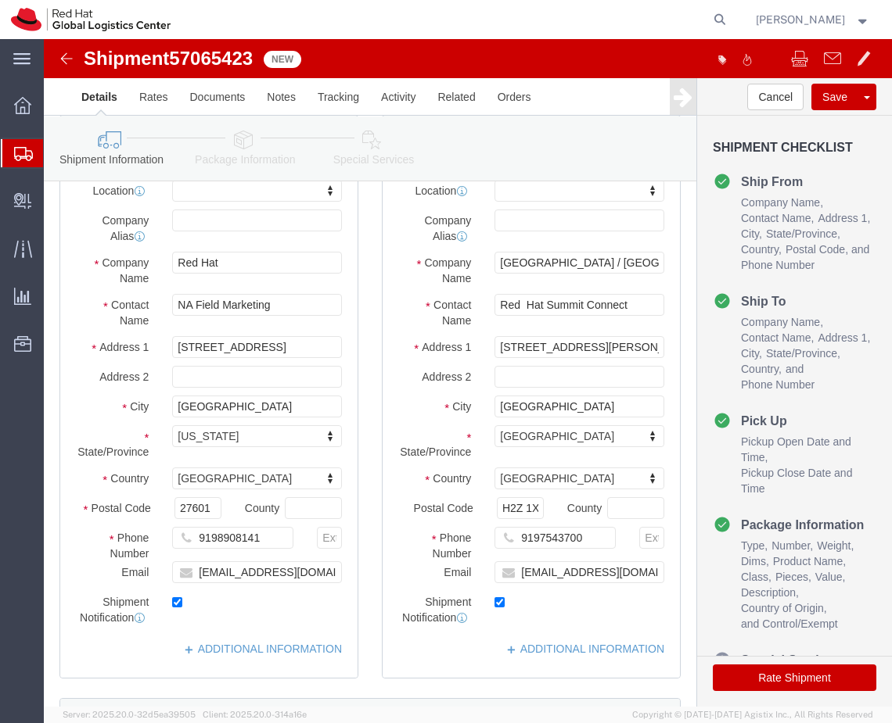
click icon
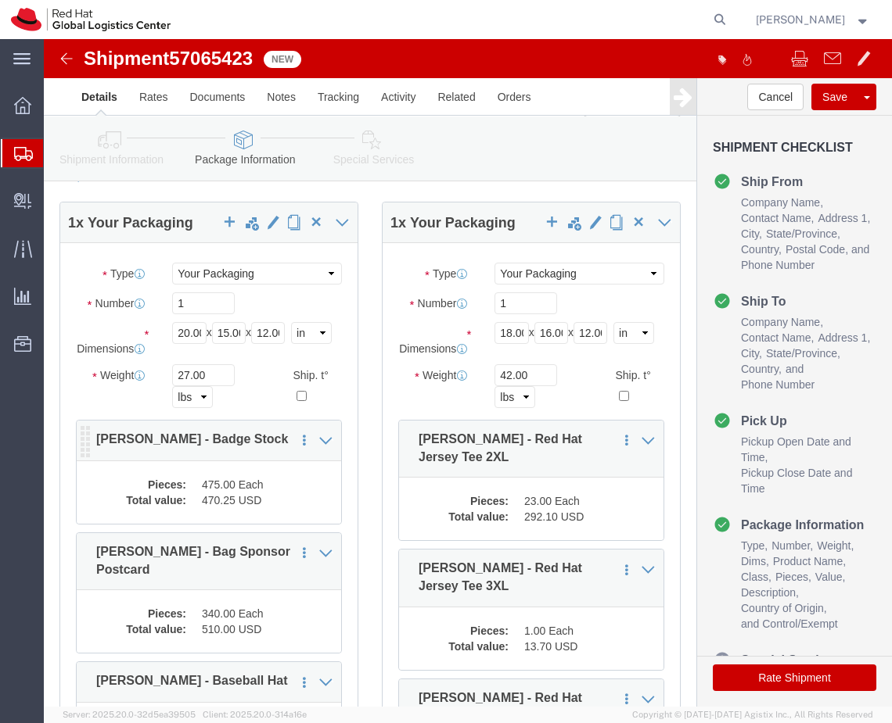
click dd "470.25 USD"
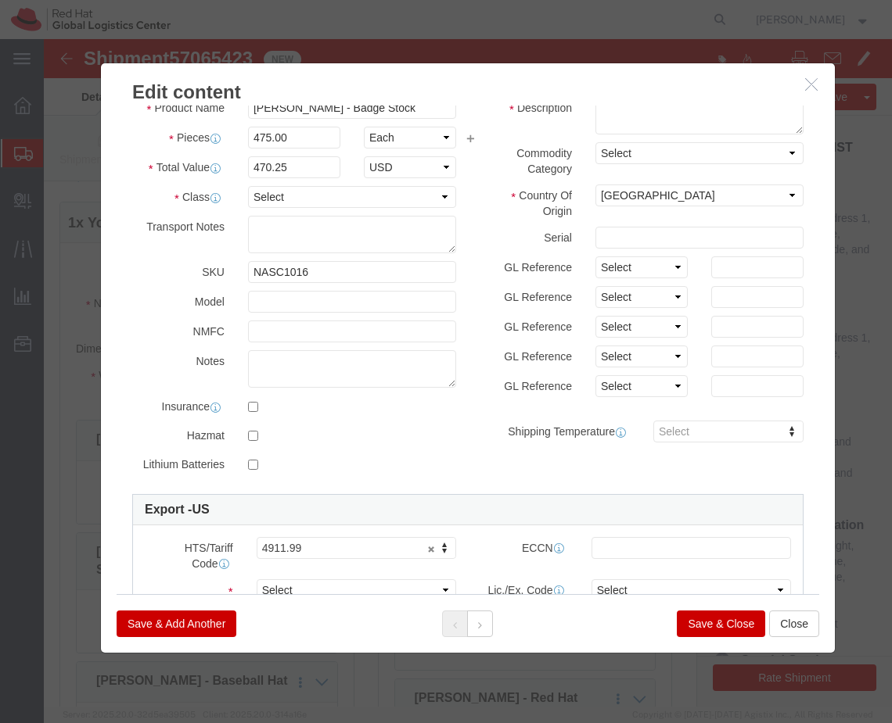
scroll to position [199, 0]
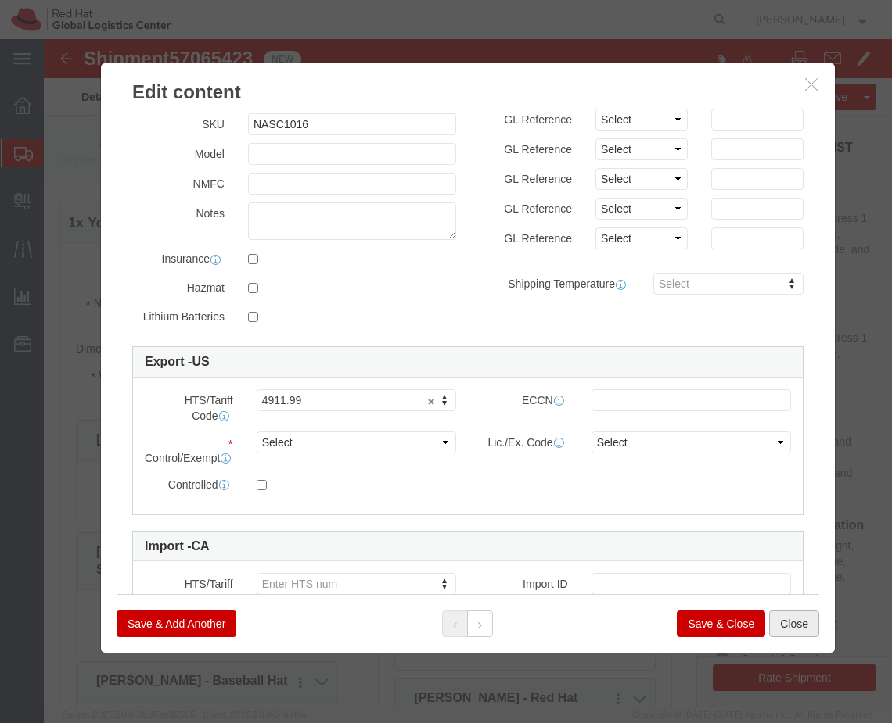
click button "Close"
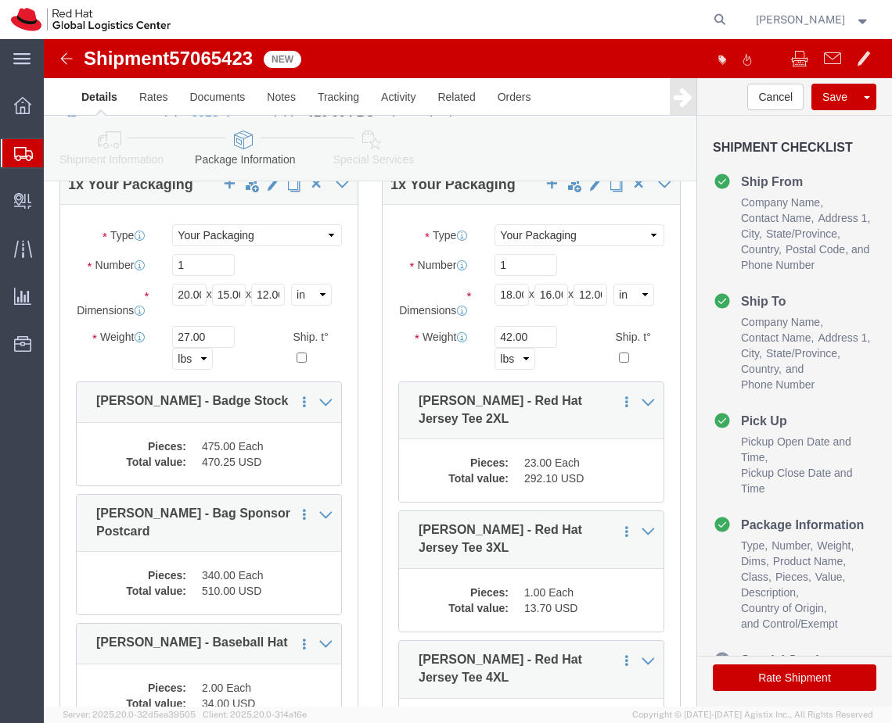
scroll to position [123, 0]
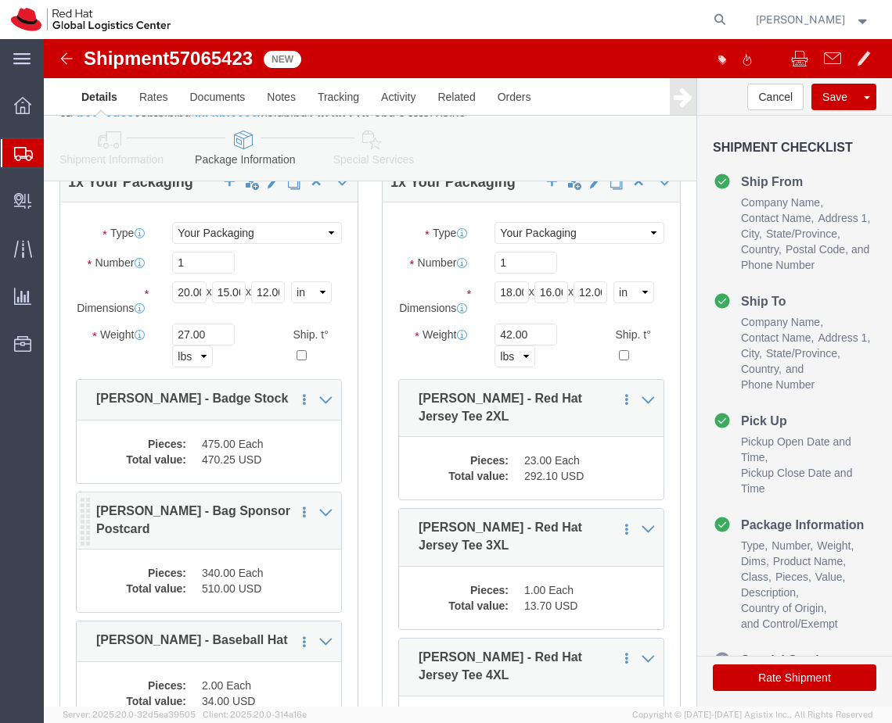
click div "Pieces: 340.00 Each Total value: 510.00 USD"
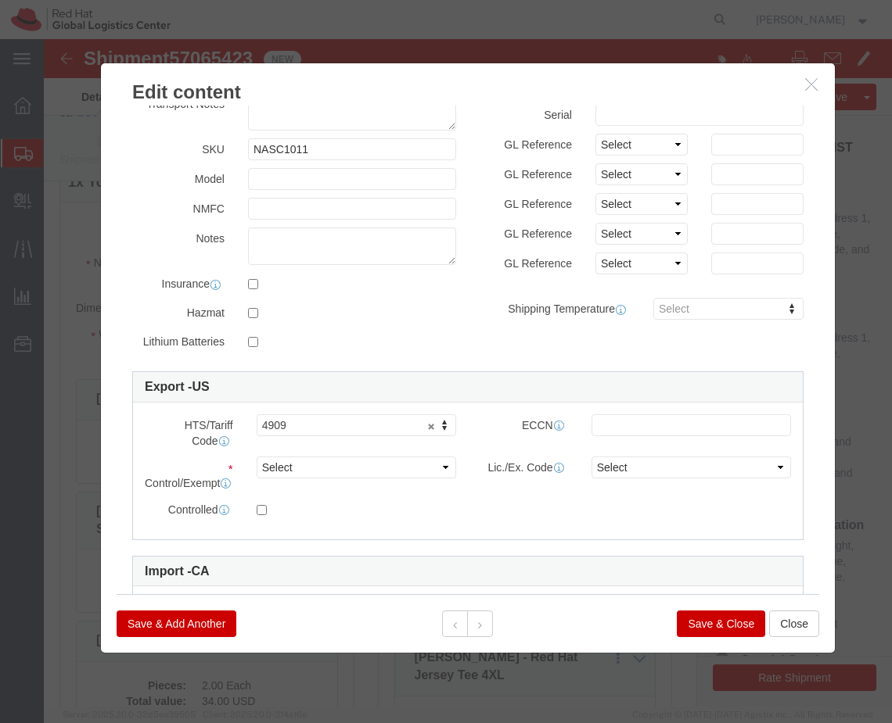
scroll to position [177, 0]
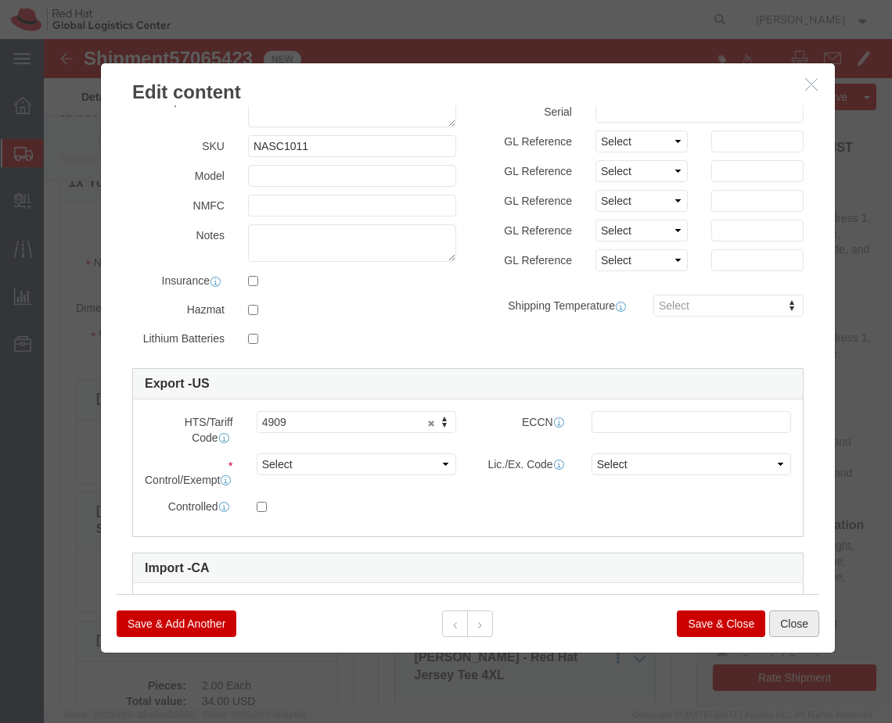
click button "Close"
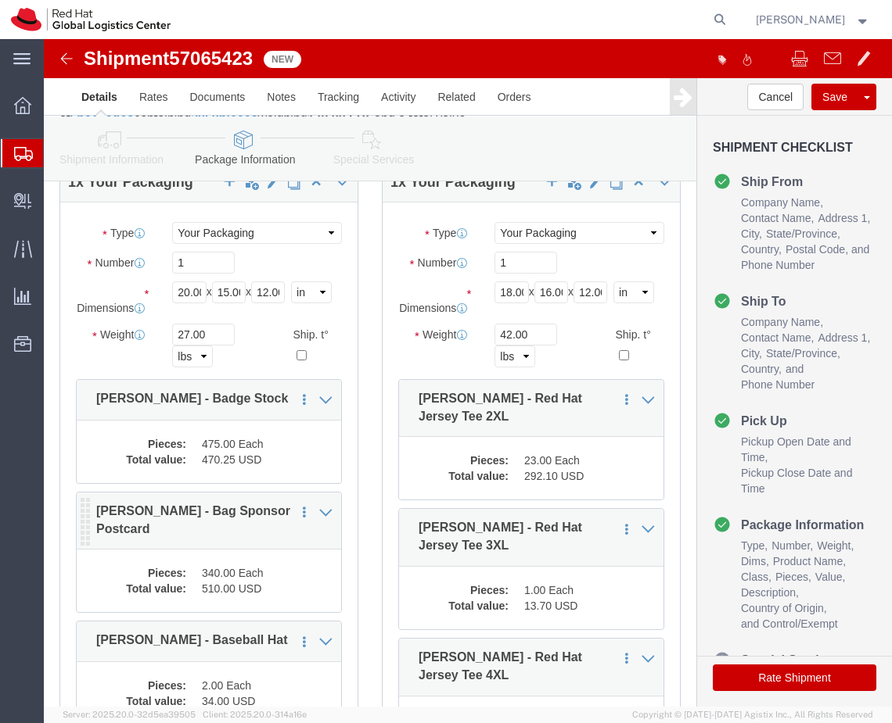
scroll to position [263, 0]
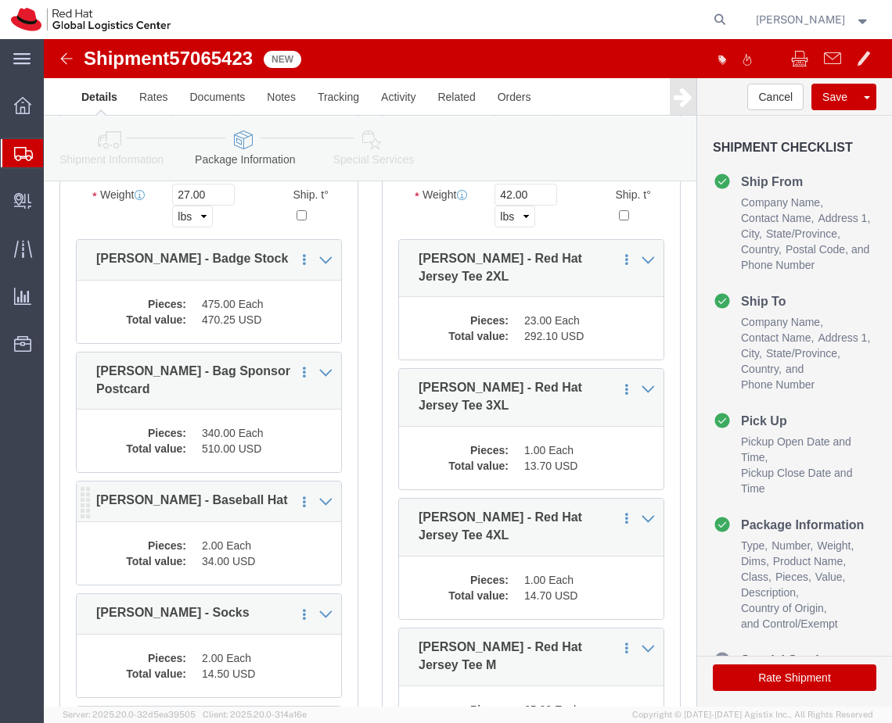
click dd "34.00 USD"
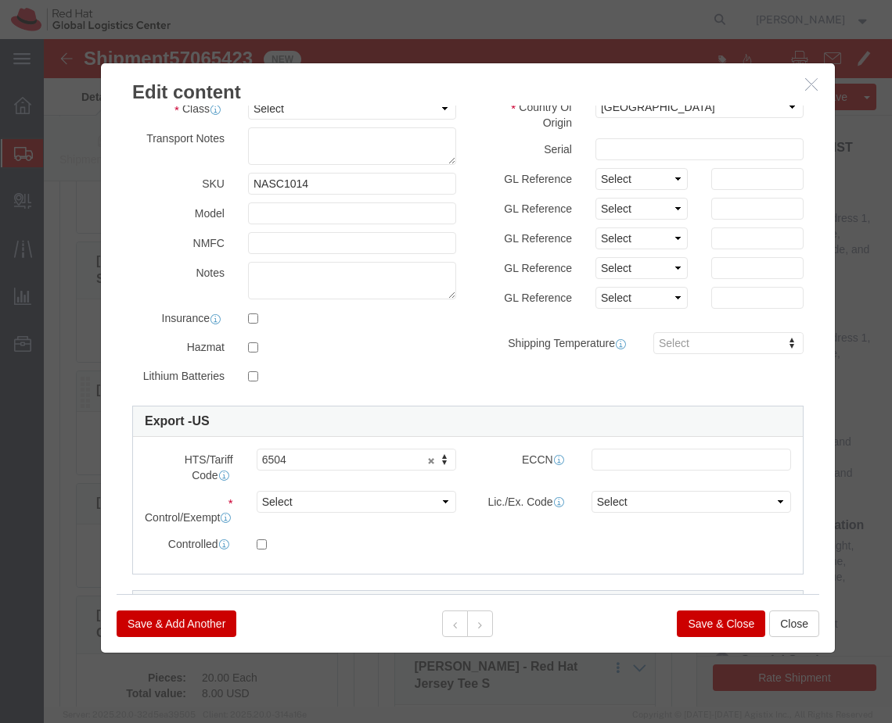
scroll to position [141, 0]
click button "Close"
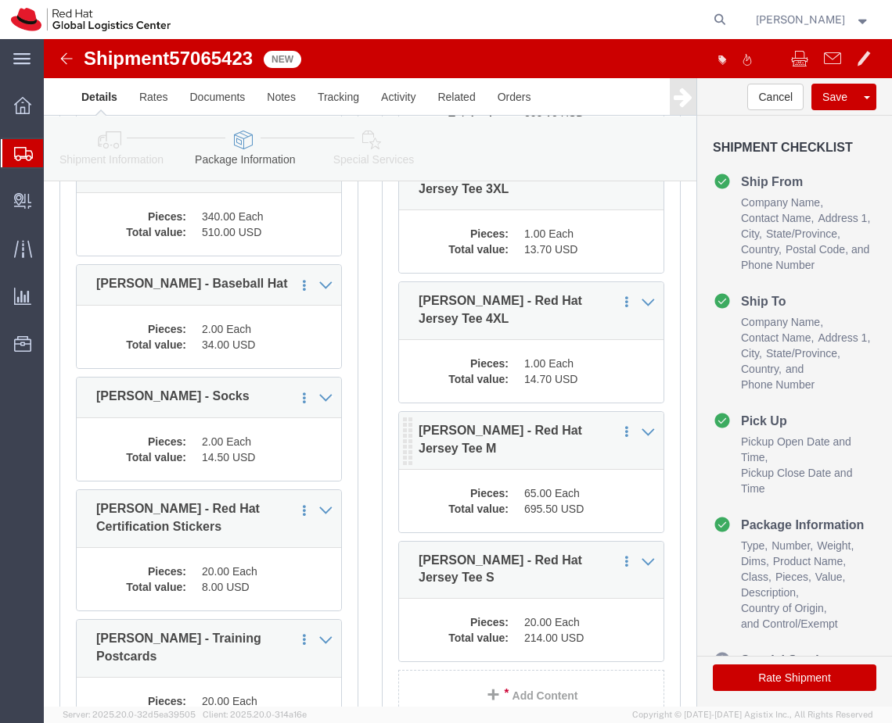
scroll to position [486, 0]
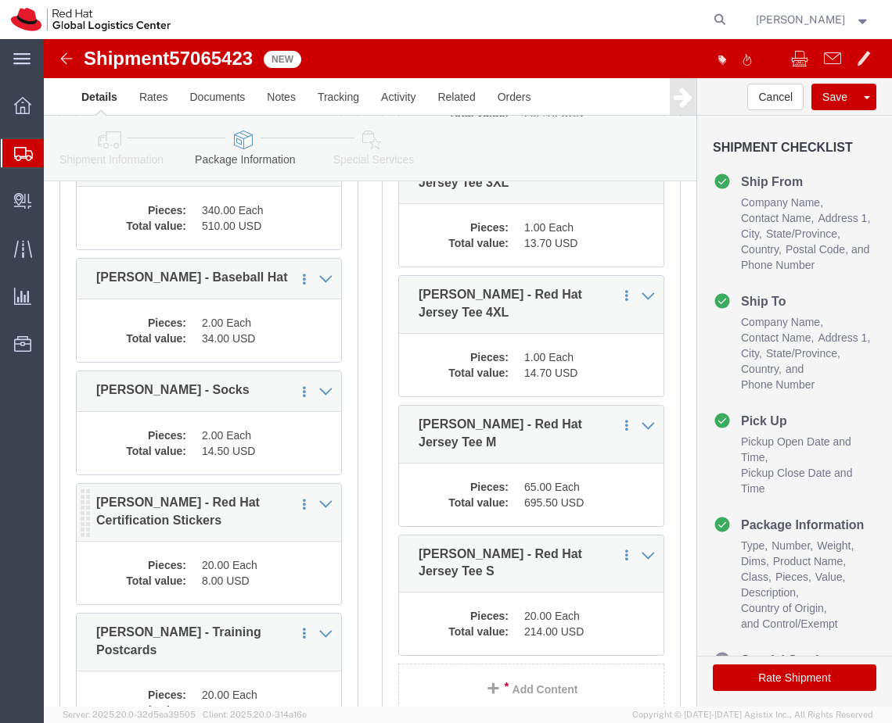
click div "Pieces: 20.00 Each Total value: 8.00 USD"
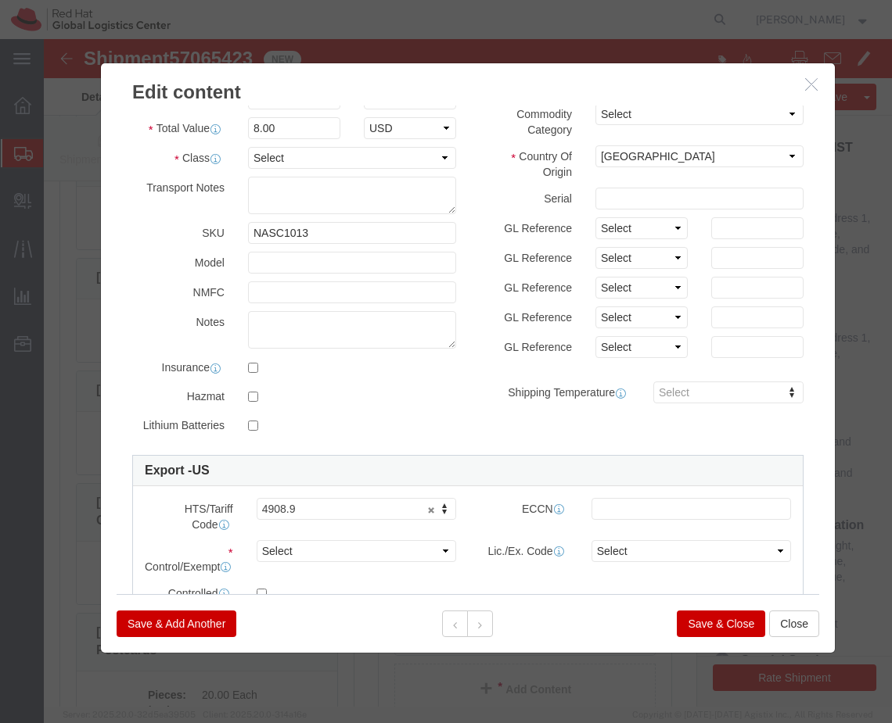
scroll to position [91, 0]
click button "Close"
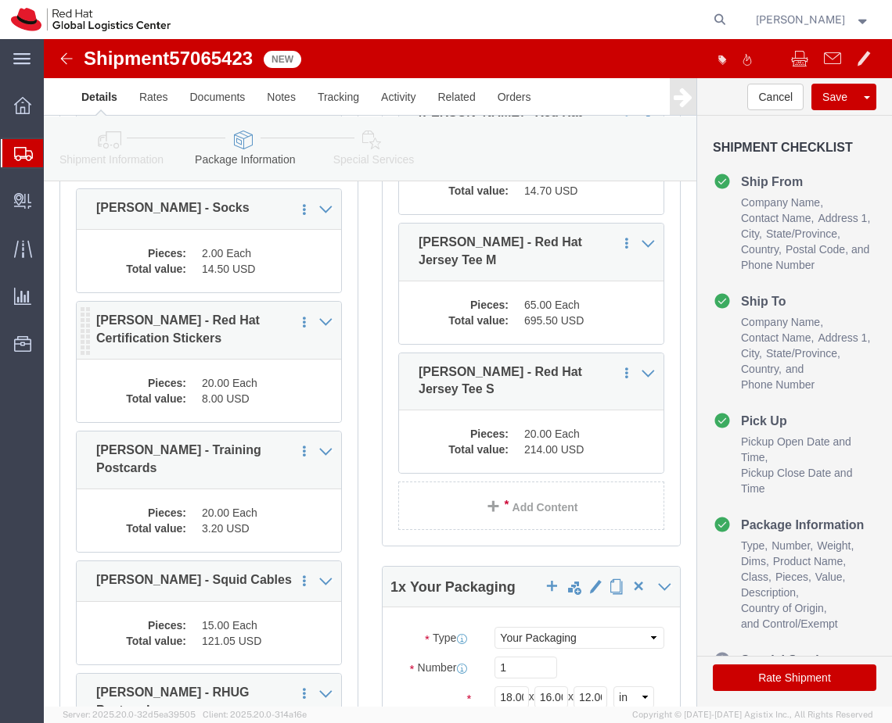
scroll to position [669, 0]
click dd "15.00 Each"
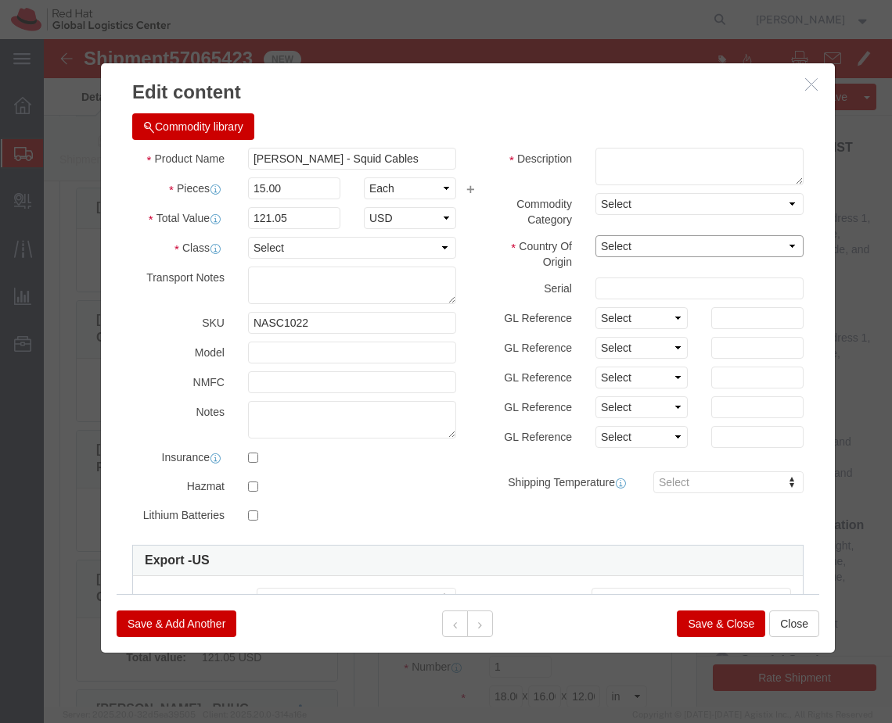
click select "Select [GEOGRAPHIC_DATA] [GEOGRAPHIC_DATA] [GEOGRAPHIC_DATA] [GEOGRAPHIC_DATA] …"
select select "CN"
click select "Select [GEOGRAPHIC_DATA] [GEOGRAPHIC_DATA] [GEOGRAPHIC_DATA] [GEOGRAPHIC_DATA] …"
click button "Save & Close"
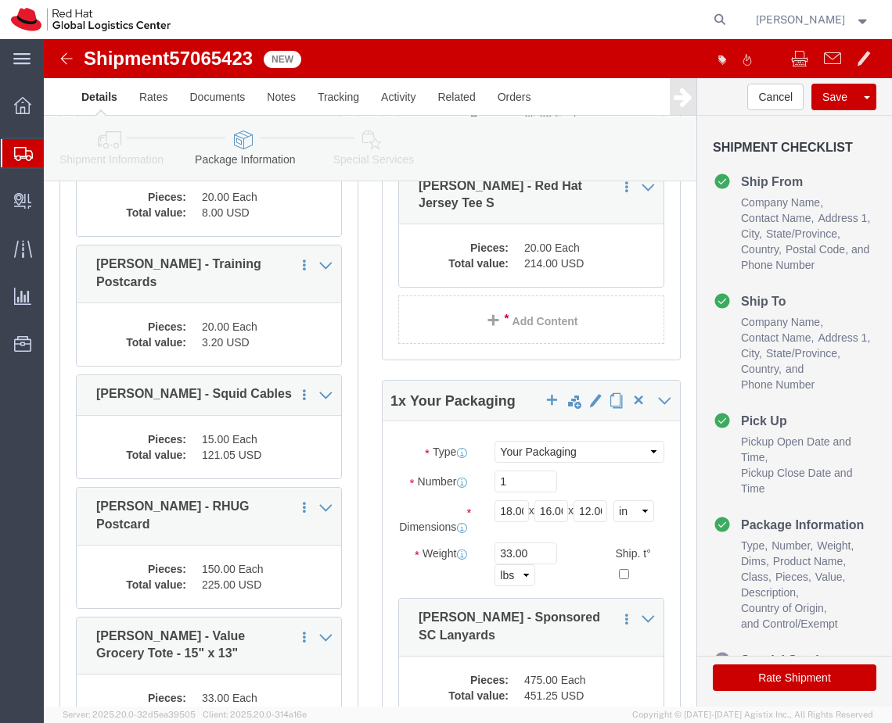
scroll to position [903, 0]
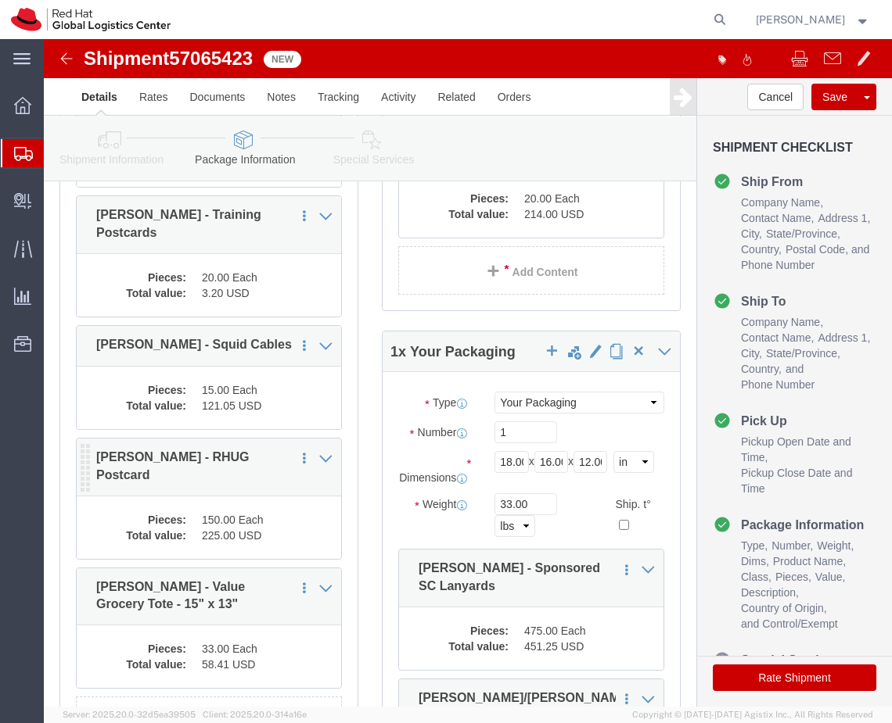
click dd "150.00 Each"
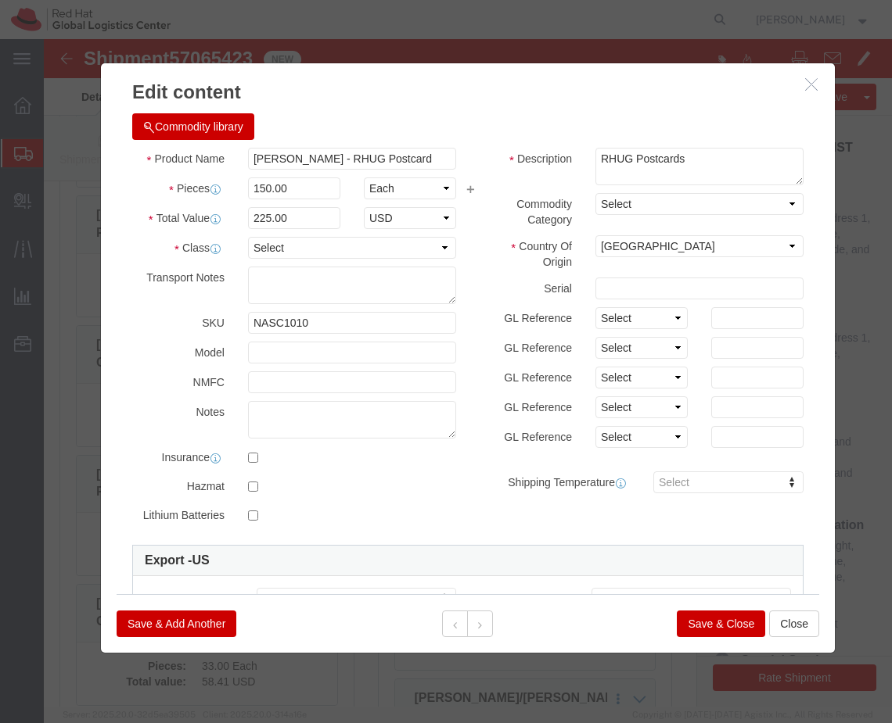
click button "Save & Close"
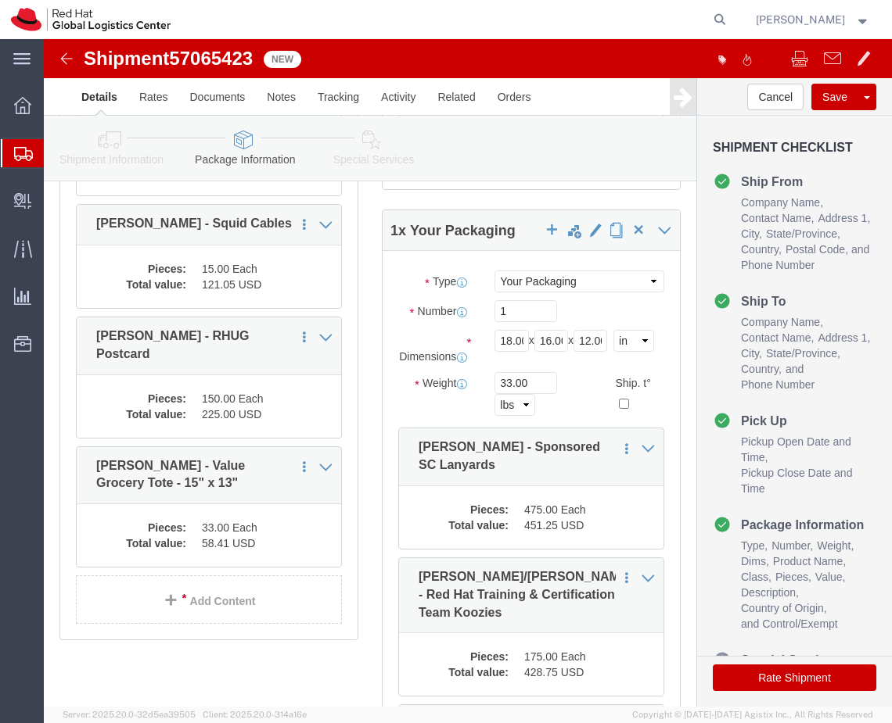
scroll to position [1025, 0]
click dd "58.41 USD"
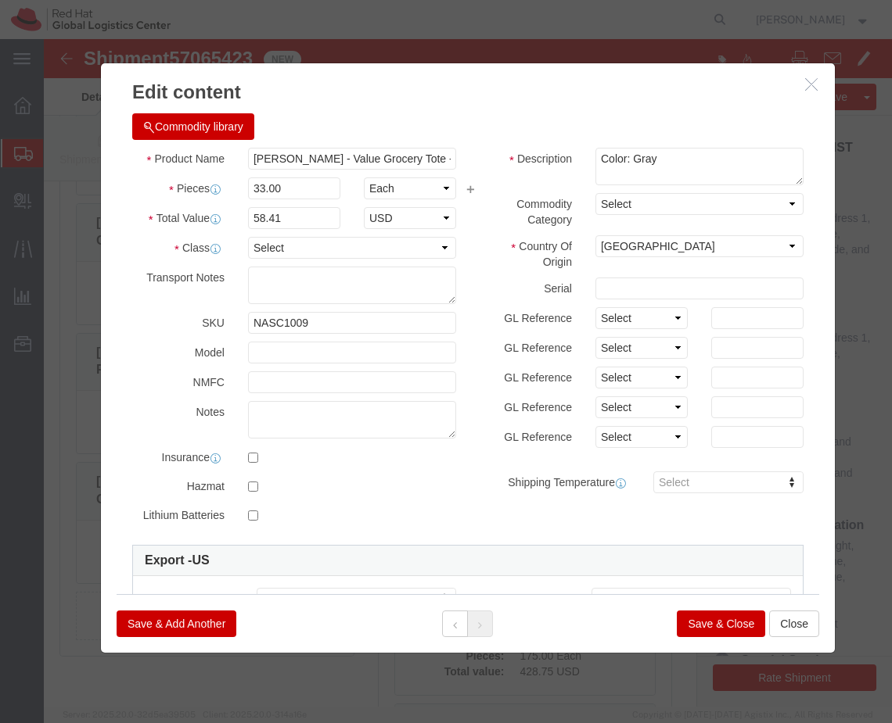
click button "Save & Close"
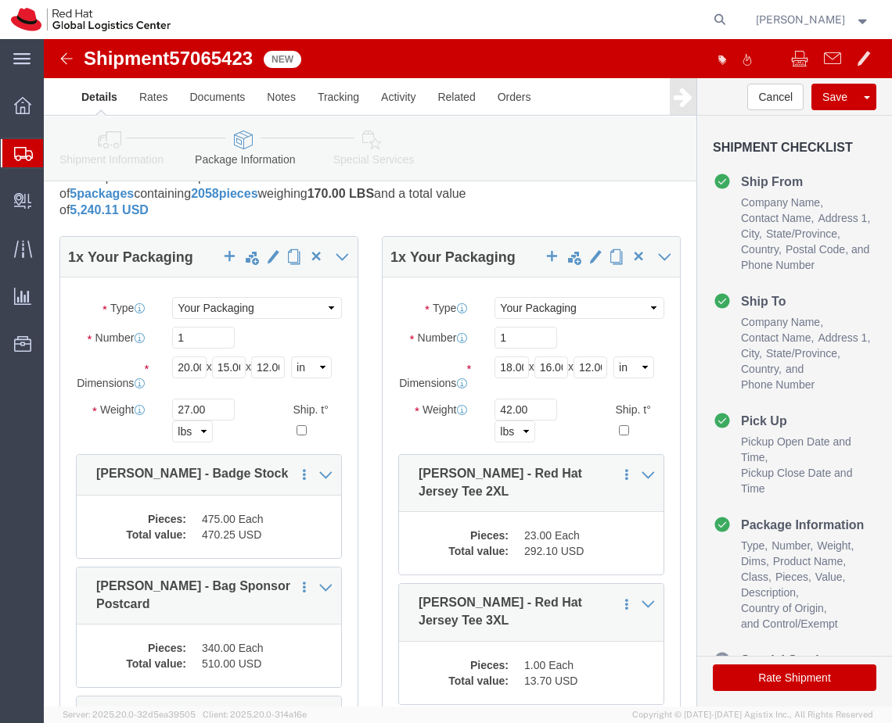
scroll to position [0, 0]
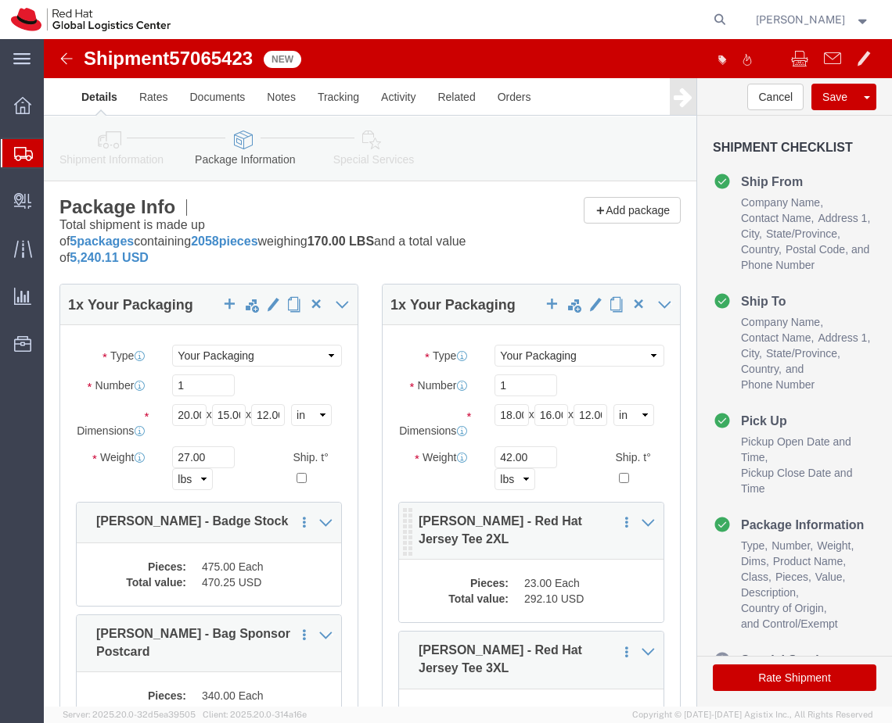
click p "[PERSON_NAME] - Red Hat Jersey Tee 2XL"
drag, startPoint x: 463, startPoint y: 520, endPoint x: 545, endPoint y: 486, distance: 88.7
click dl "Pieces: 23.00 Each Total value: 292.10 USD"
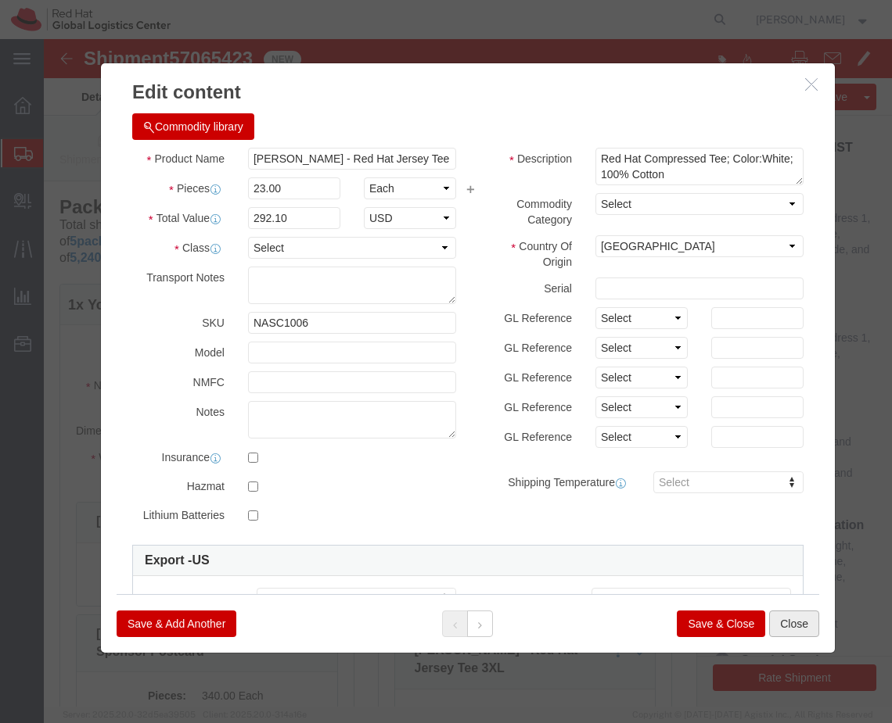
click button "Close"
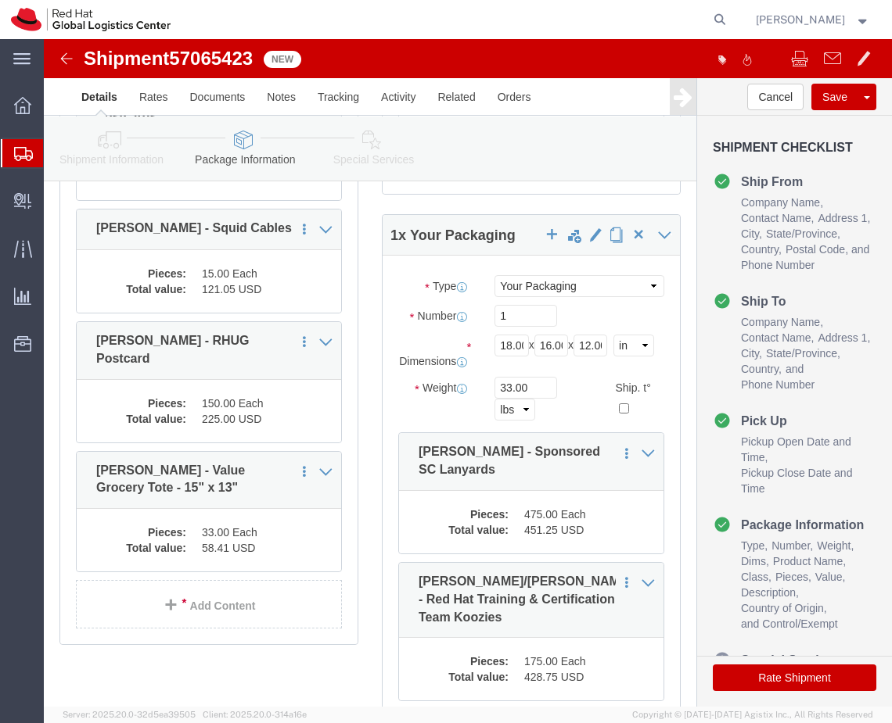
scroll to position [1046, 0]
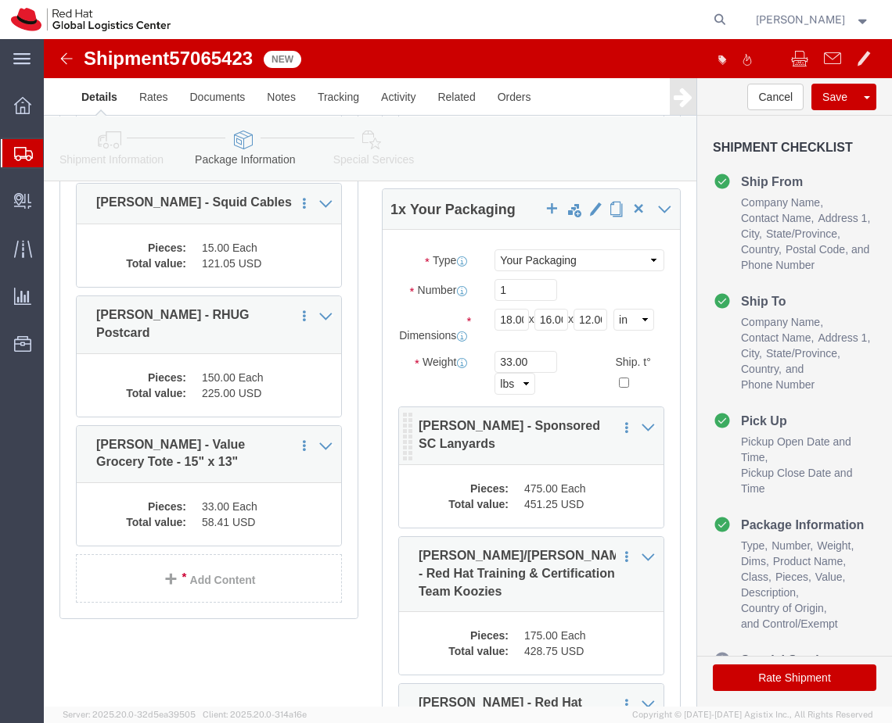
click dd "475.00 Each"
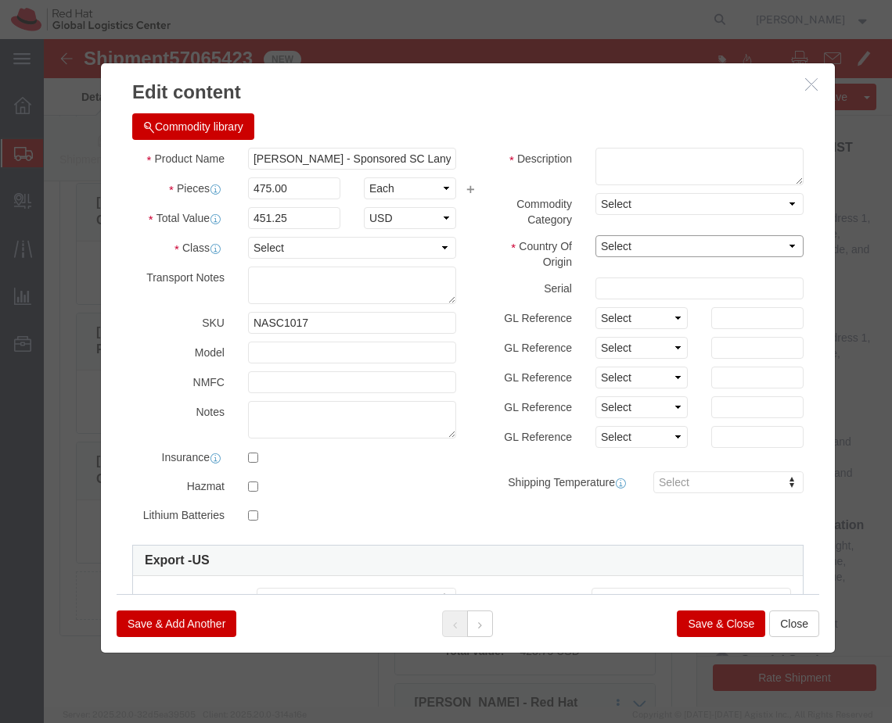
click select "Select [GEOGRAPHIC_DATA] [GEOGRAPHIC_DATA] [GEOGRAPHIC_DATA] [GEOGRAPHIC_DATA] …"
select select "CN"
click select "Select [GEOGRAPHIC_DATA] [GEOGRAPHIC_DATA] [GEOGRAPHIC_DATA] [GEOGRAPHIC_DATA] …"
click button "Save & Close"
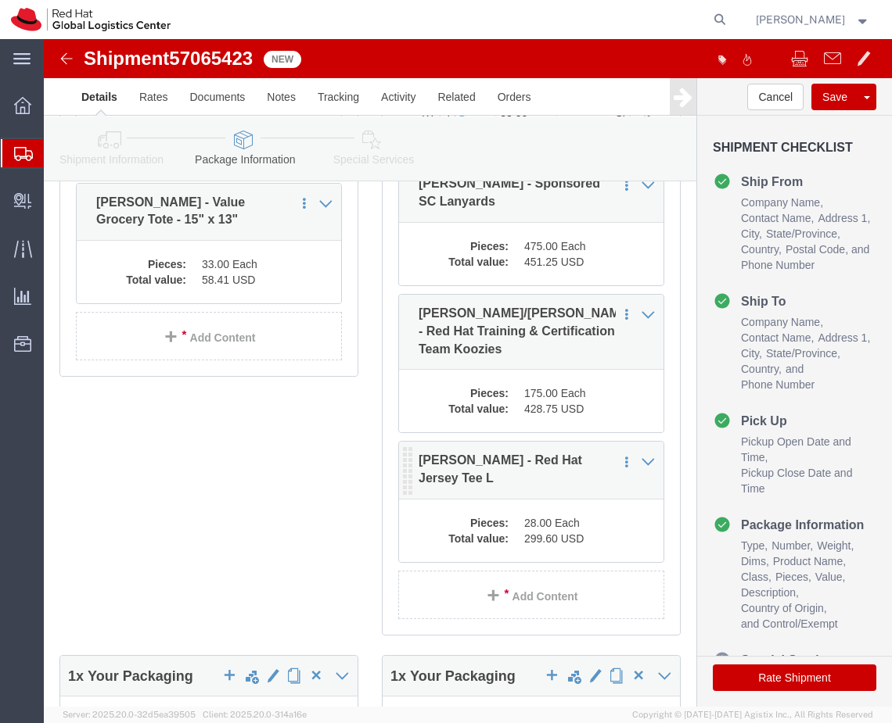
scroll to position [1293, 0]
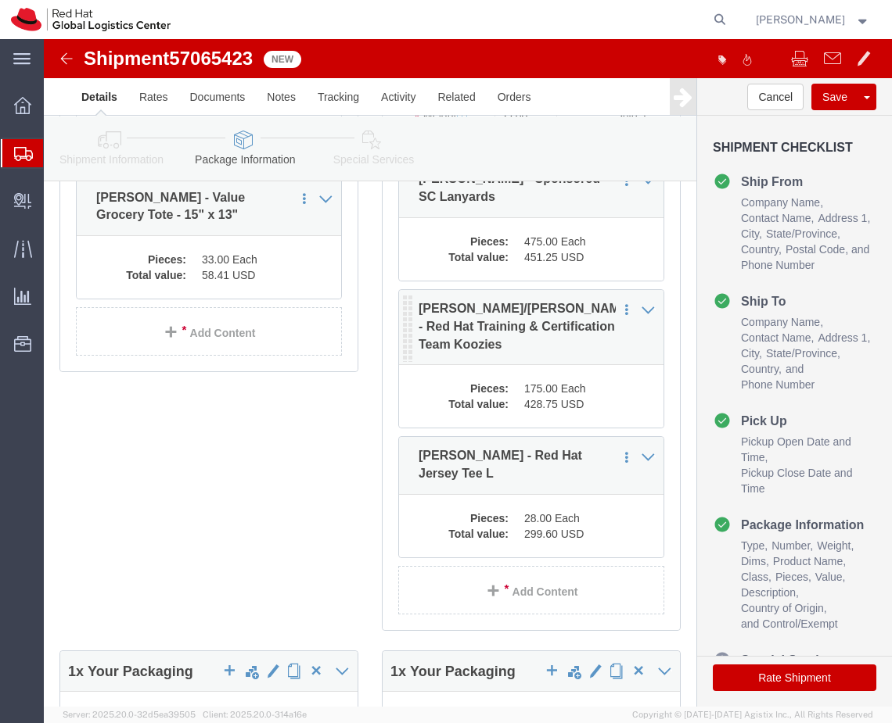
click dd "175.00 Each"
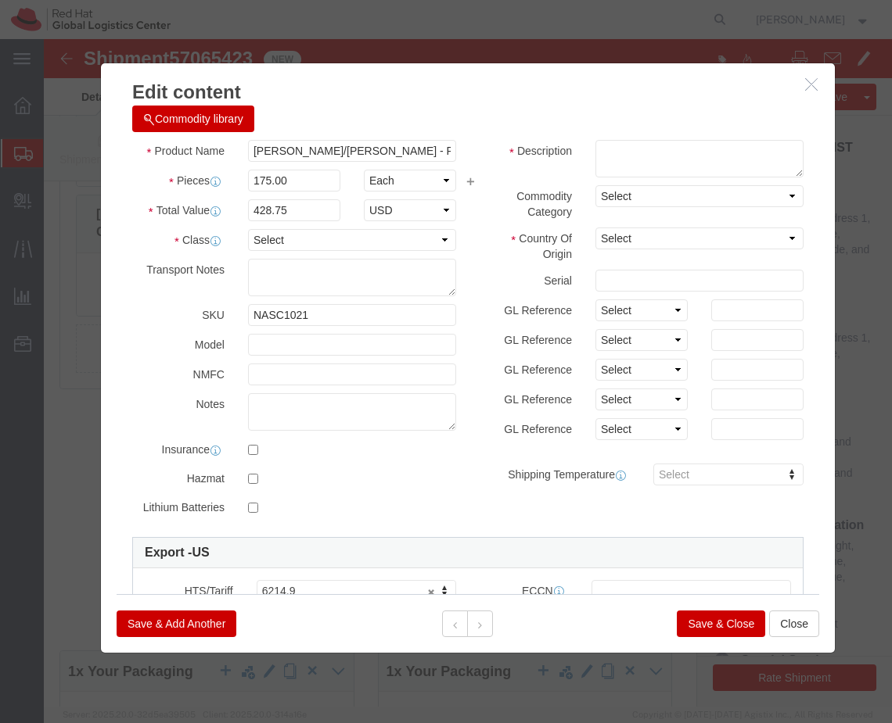
scroll to position [0, 0]
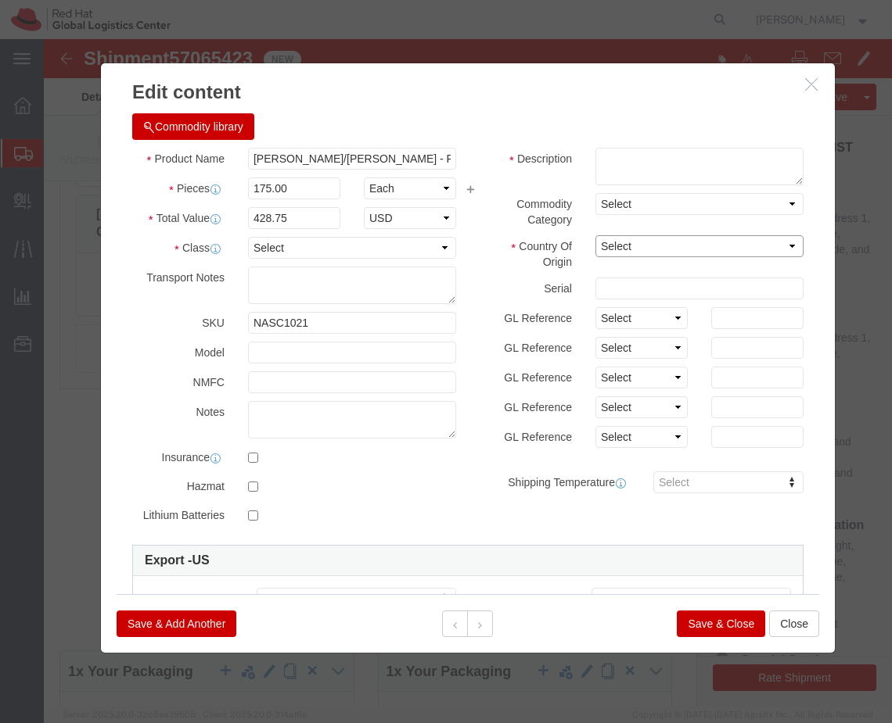
click select "Select [GEOGRAPHIC_DATA] [GEOGRAPHIC_DATA] [GEOGRAPHIC_DATA] [GEOGRAPHIC_DATA] …"
select select "CN"
click select "Select [GEOGRAPHIC_DATA] [GEOGRAPHIC_DATA] [GEOGRAPHIC_DATA] [GEOGRAPHIC_DATA] …"
click button "Save & Close"
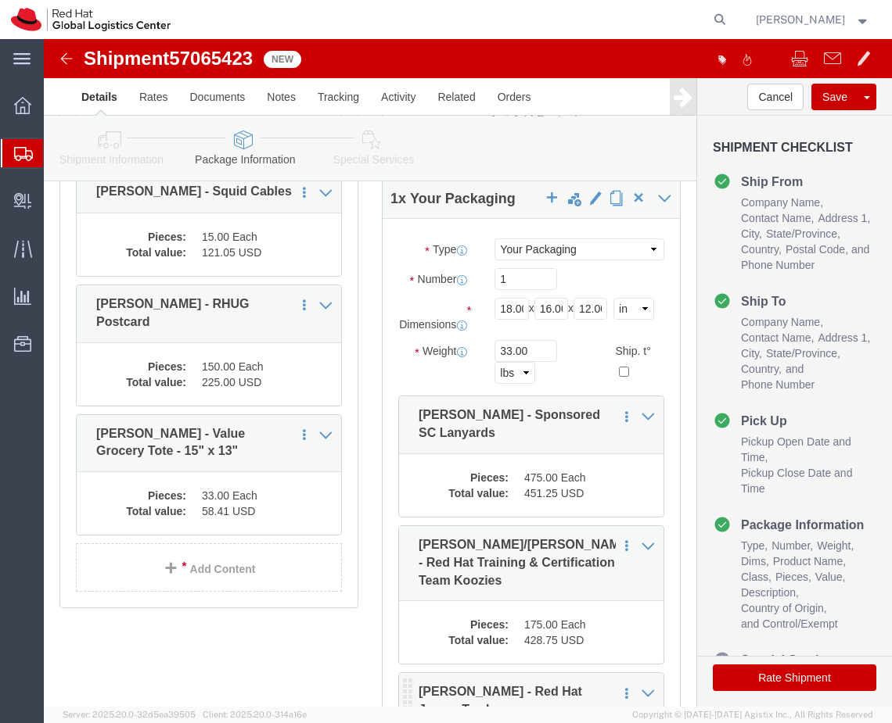
scroll to position [1054, 0]
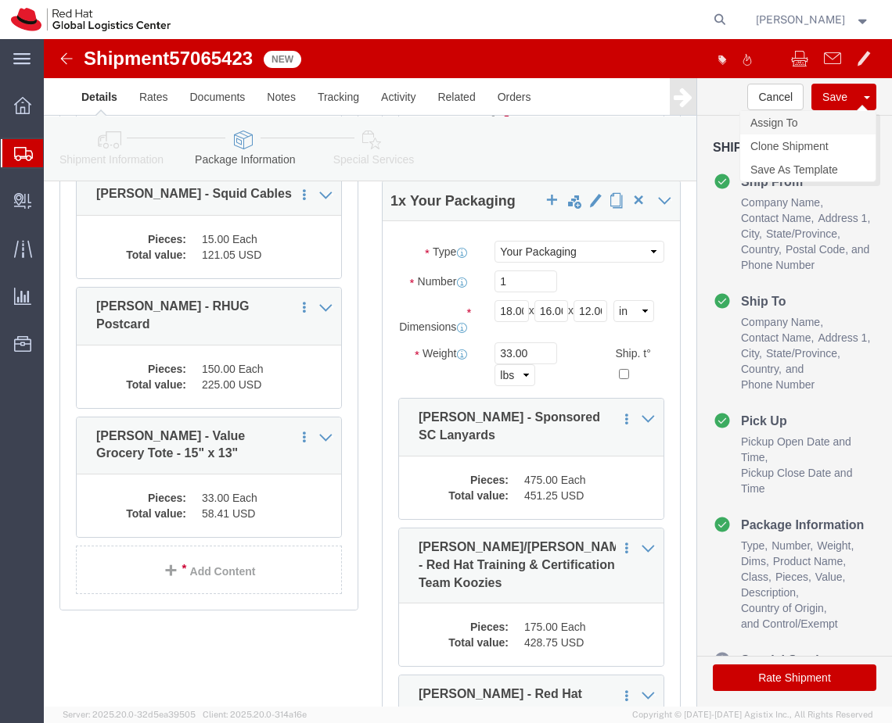
click link "Assign To"
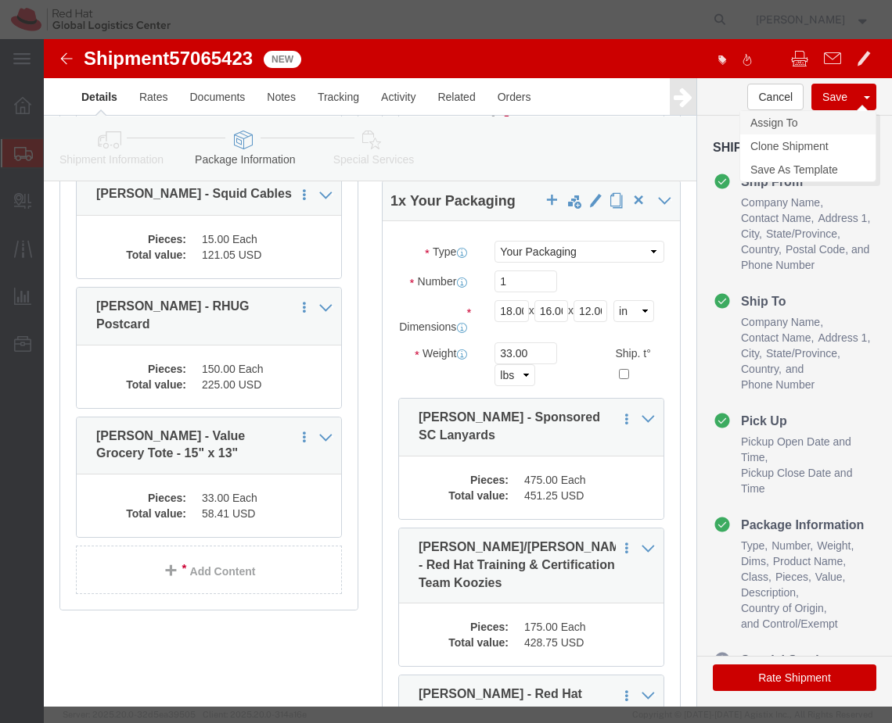
select select
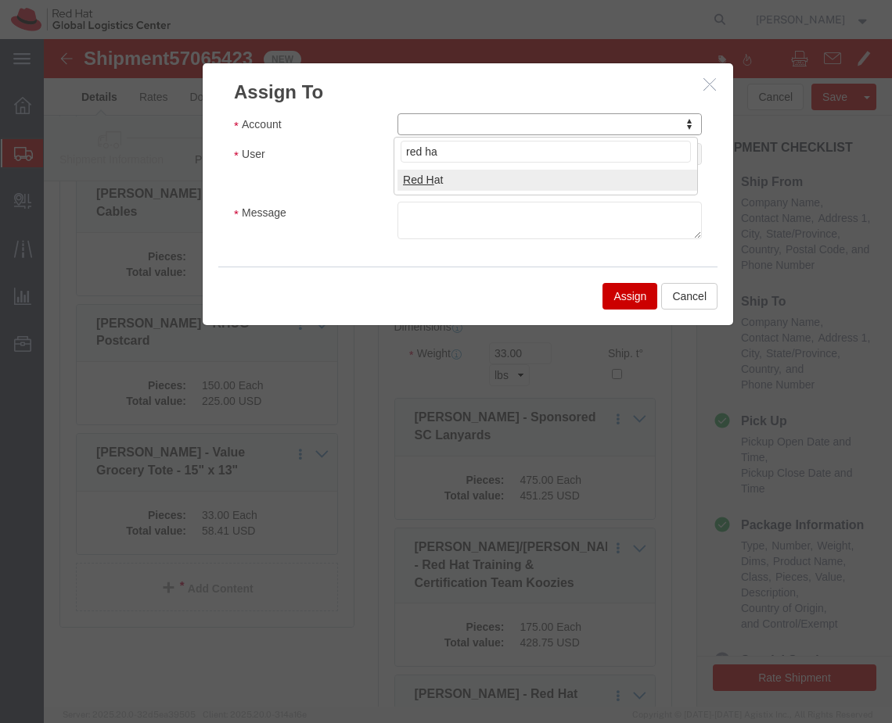
type input "red hat"
select select "104821"
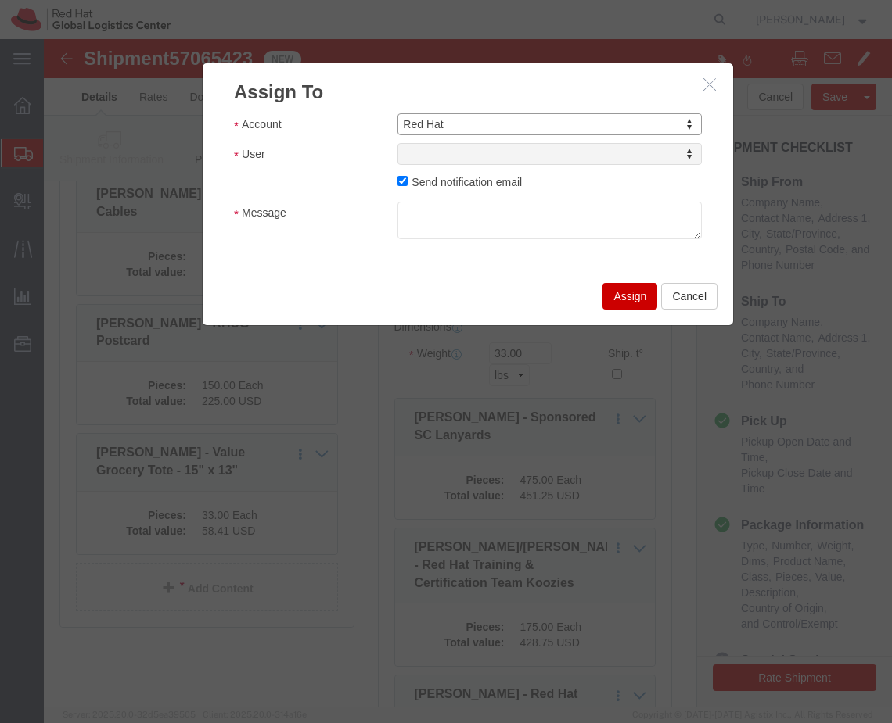
select select
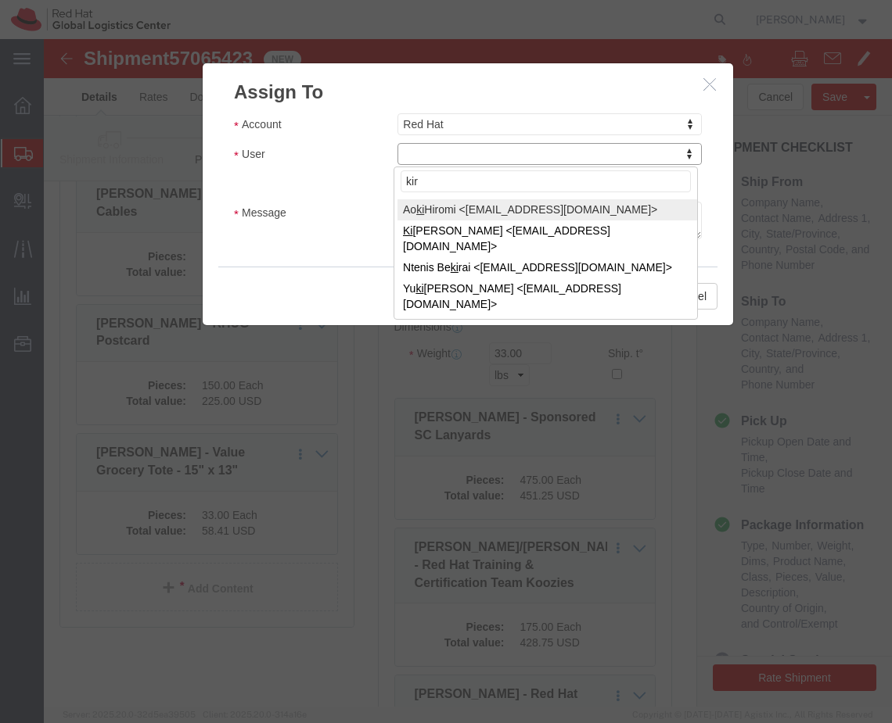
type input "[PERSON_NAME]"
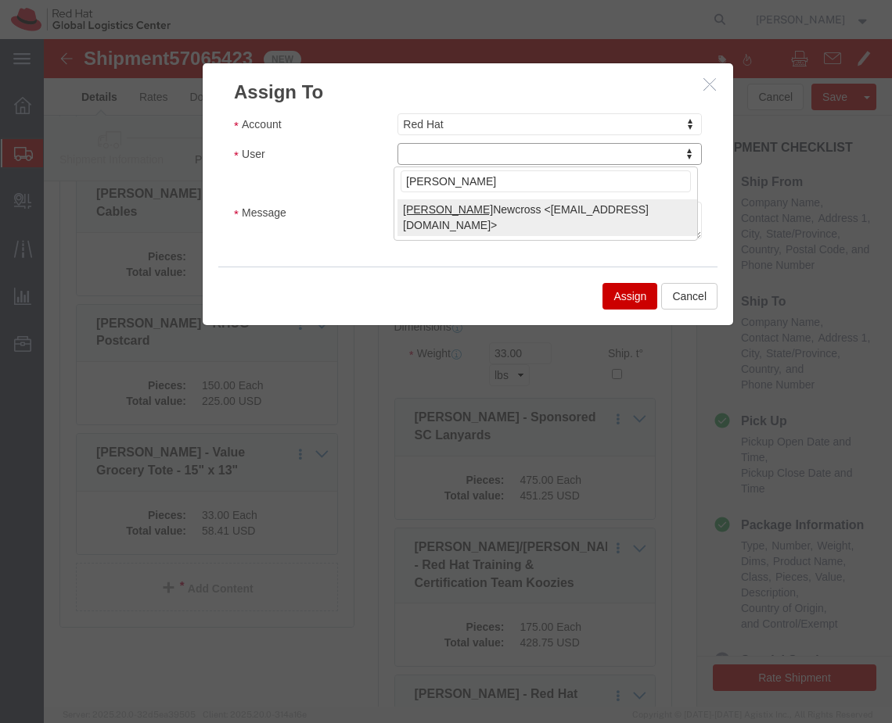
select select "17189"
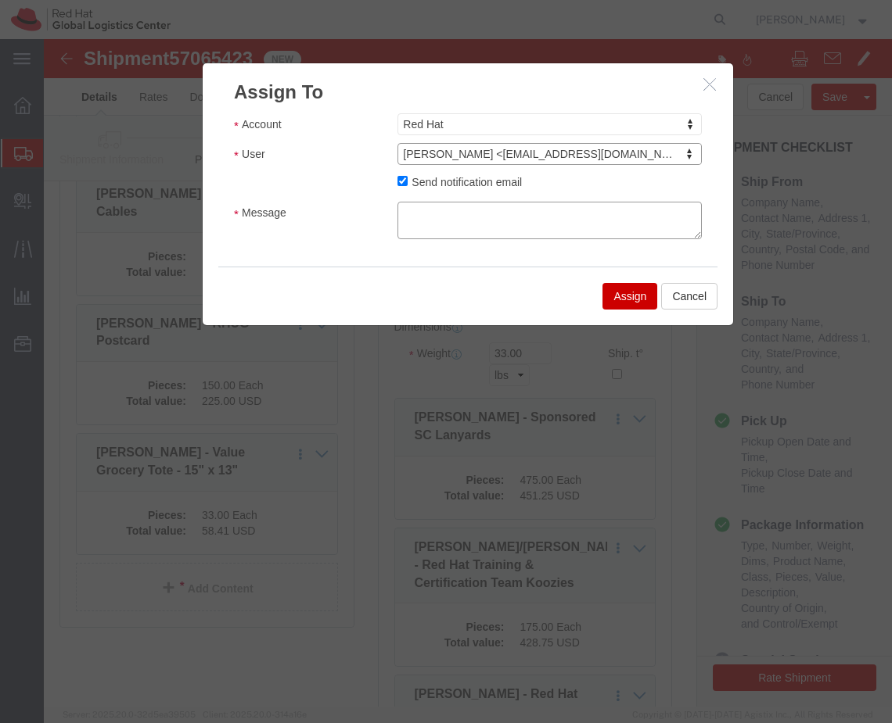
click textarea "Message"
type textarea "boop, red hat summit connects to [GEOGRAPHIC_DATA]"
click button "Assign"
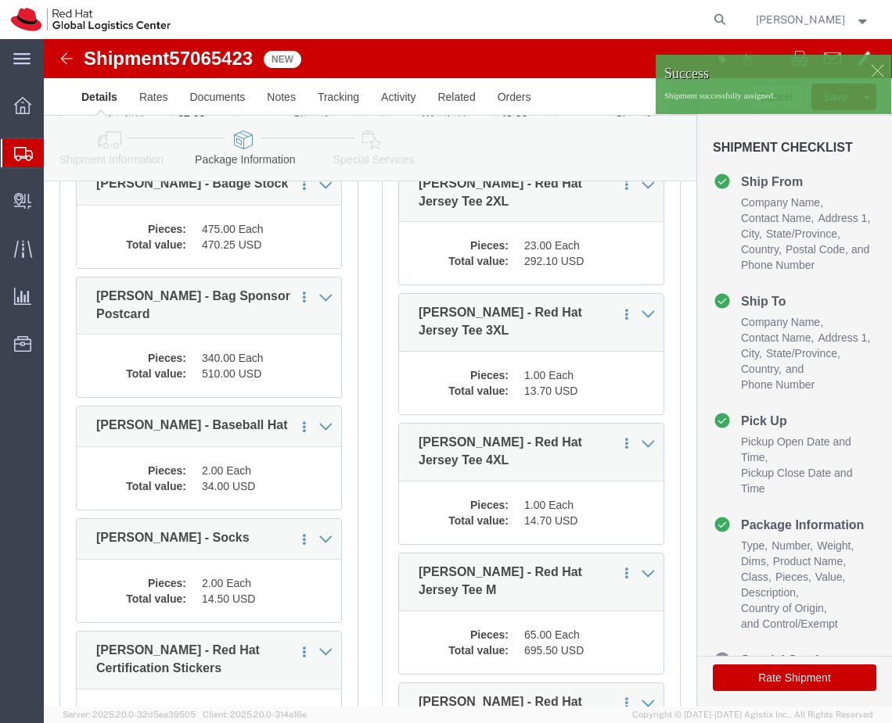
scroll to position [213, 0]
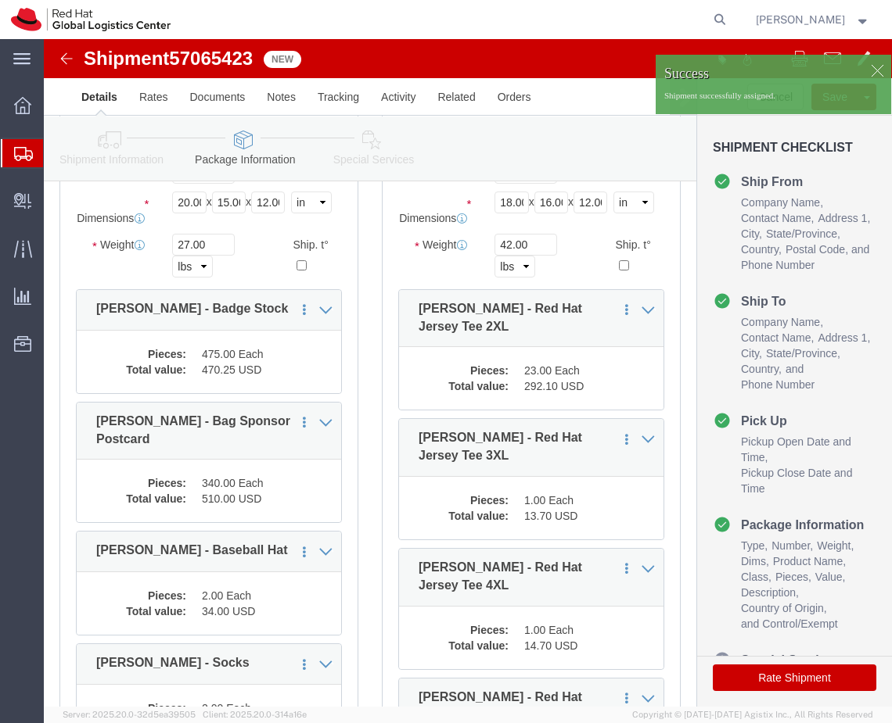
click p "Shipment successfully assigned."
click div
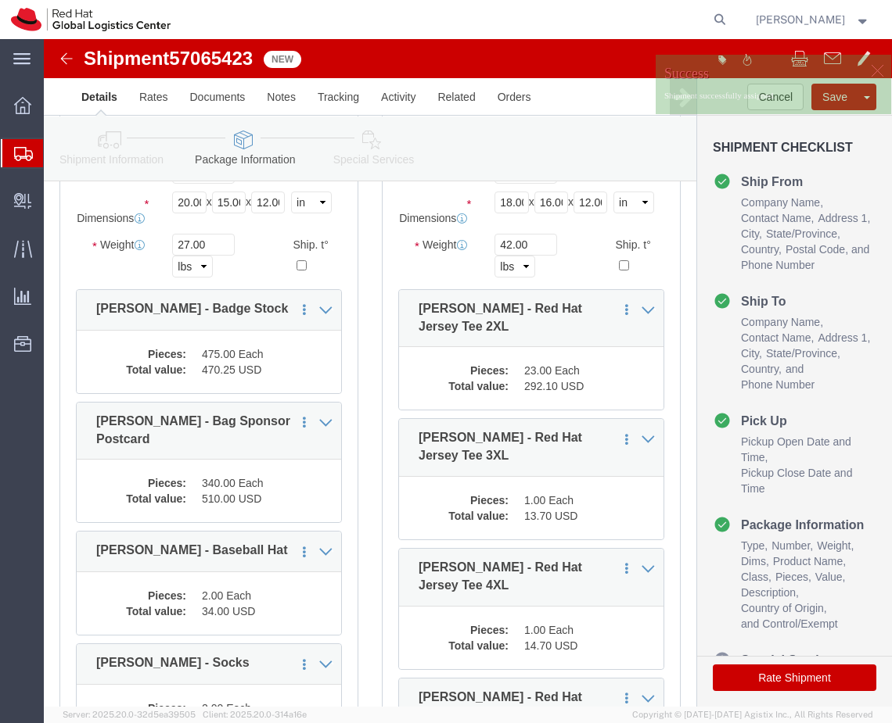
click div "Success Shipment successfully assigned."
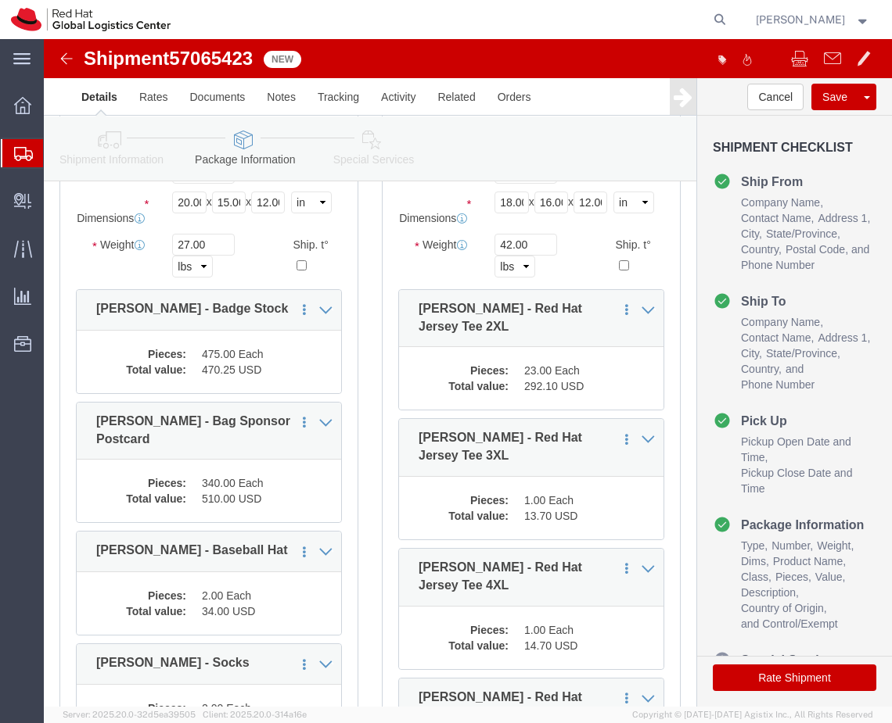
click body "Shipment 57065423 New Details Rates Documents Notes Tracking Activity Related O…"
